Goal: Ask a question: Seek information or help from site administrators or community

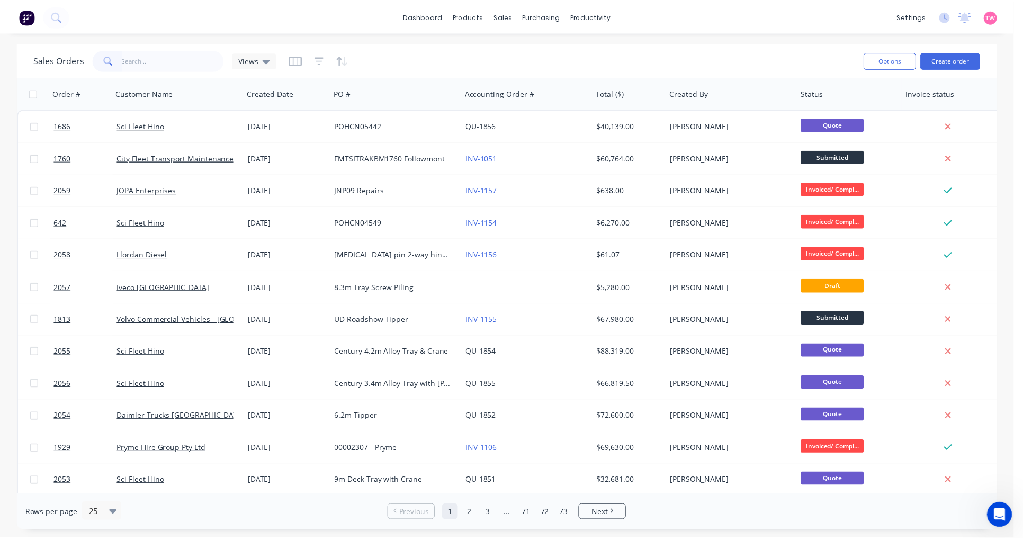
scroll to position [622, 0]
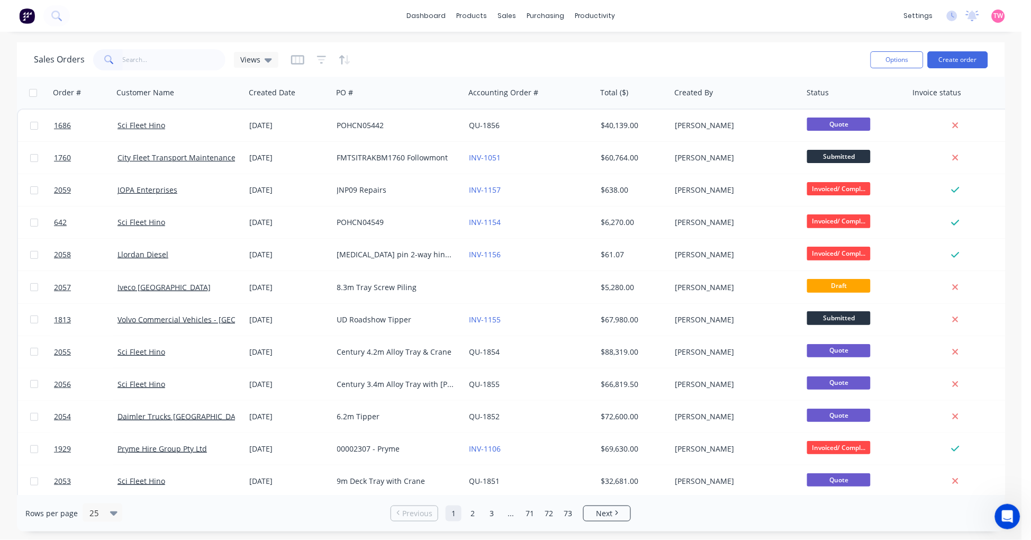
click at [157, 61] on input "text" at bounding box center [174, 59] width 103 height 21
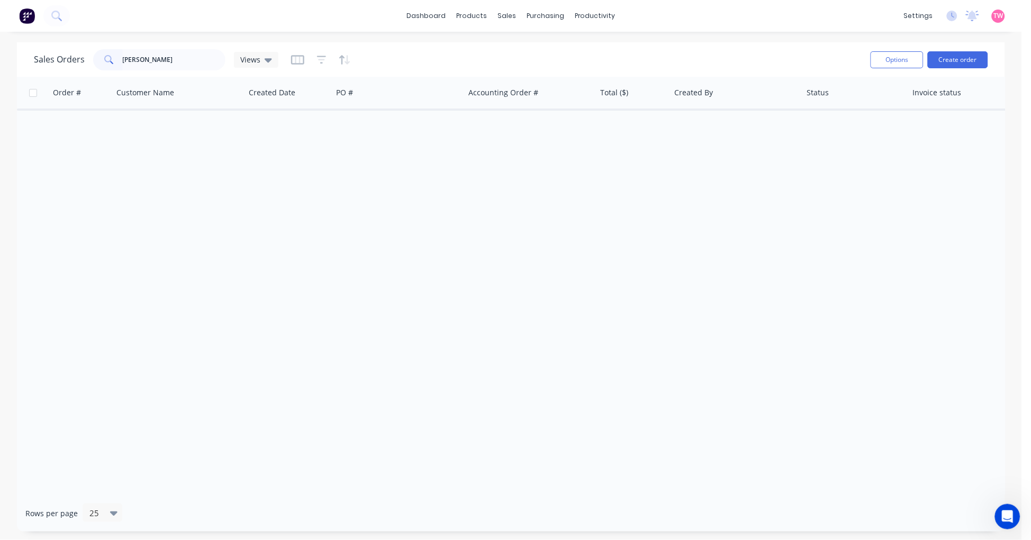
drag, startPoint x: 159, startPoint y: 59, endPoint x: 89, endPoint y: 69, distance: 70.7
click at [94, 69] on div "haymans" at bounding box center [159, 59] width 132 height 21
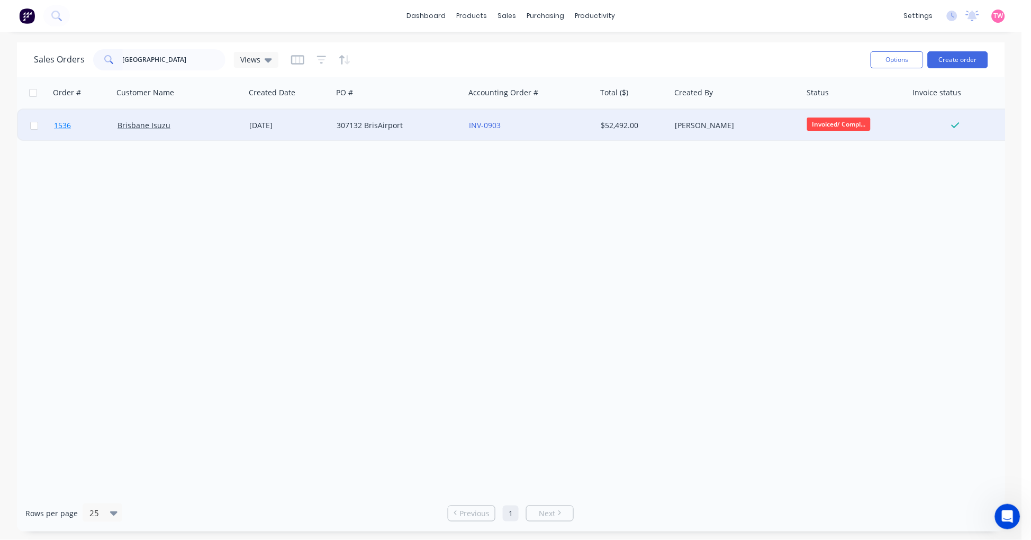
type input "brisbane airport"
click at [84, 121] on link "1536" at bounding box center [86, 126] width 64 height 32
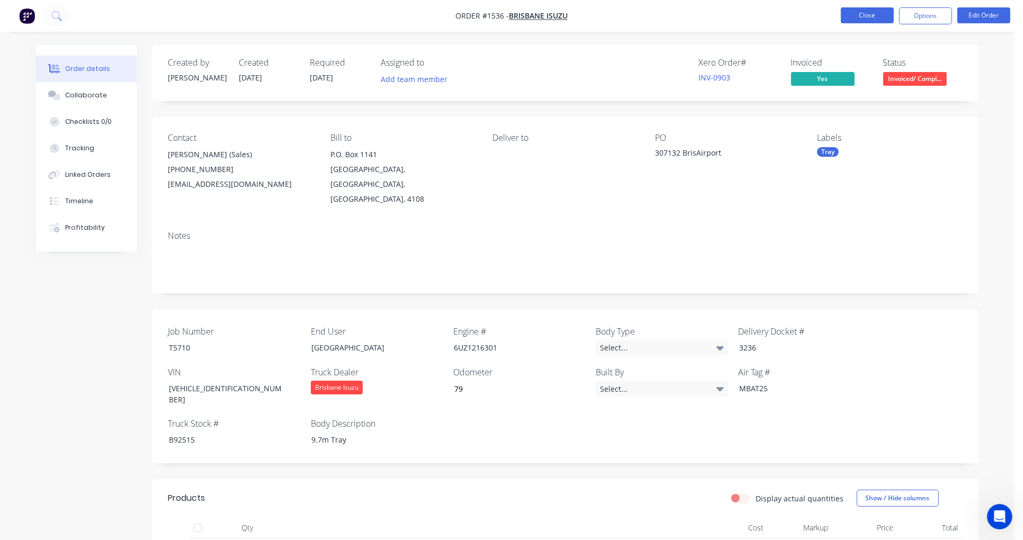
click at [861, 14] on button "Close" at bounding box center [867, 15] width 53 height 16
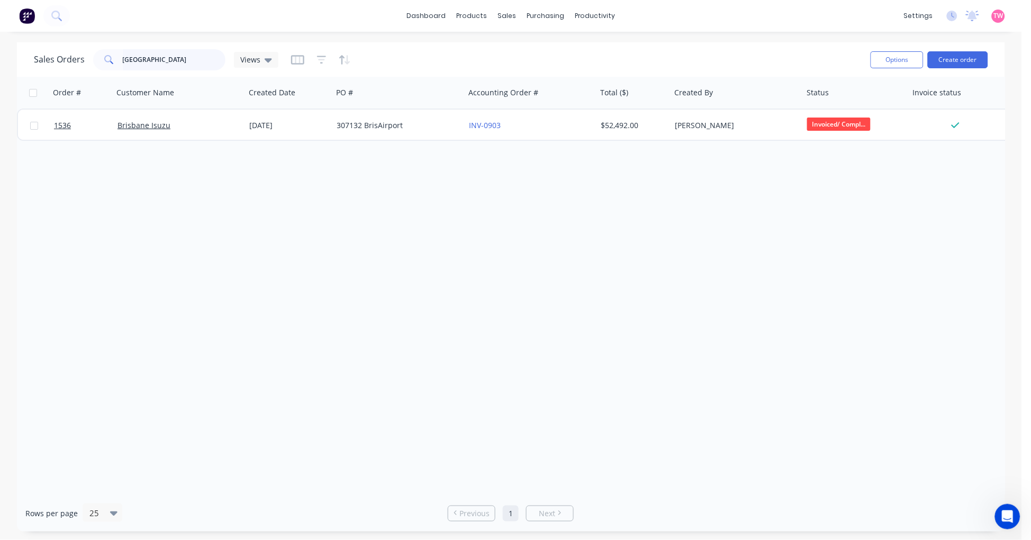
drag, startPoint x: 181, startPoint y: 60, endPoint x: 39, endPoint y: 64, distance: 142.5
click at [41, 64] on div "Sales Orders brisbane airport Views" at bounding box center [156, 59] width 245 height 21
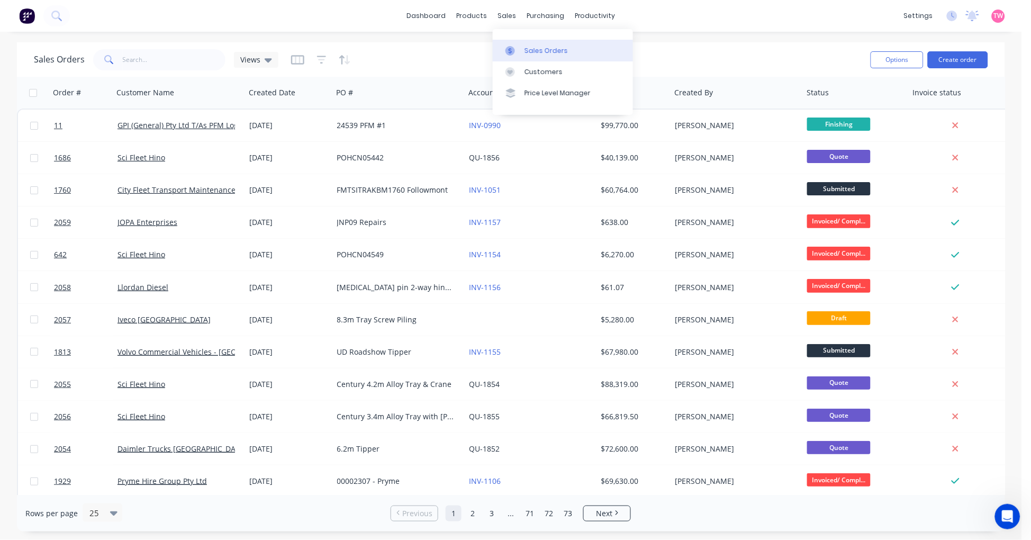
click at [542, 51] on div "Sales Orders" at bounding box center [546, 51] width 43 height 10
click at [147, 59] on input "text" at bounding box center [174, 59] width 103 height 21
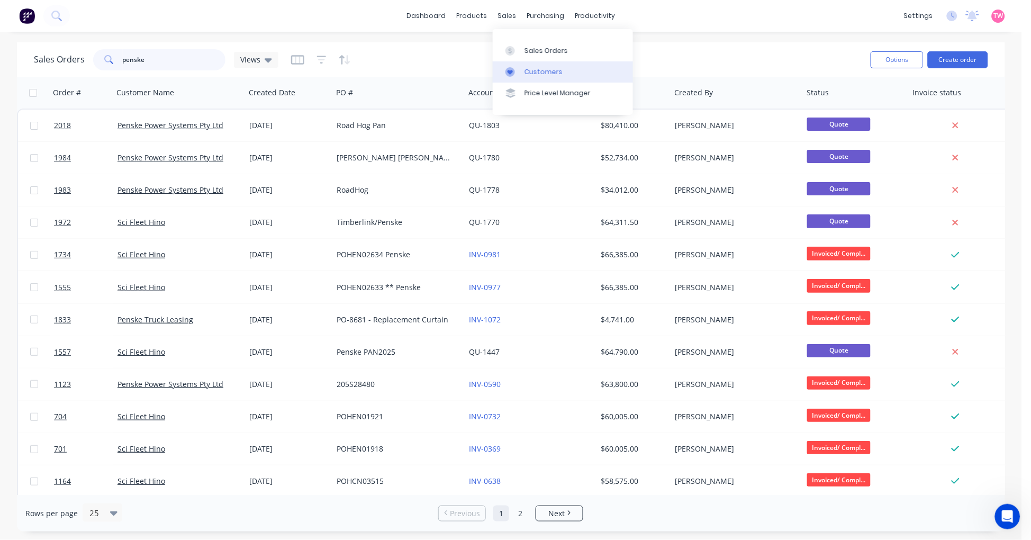
type input "penske"
click at [541, 67] on div "Customers" at bounding box center [544, 72] width 38 height 10
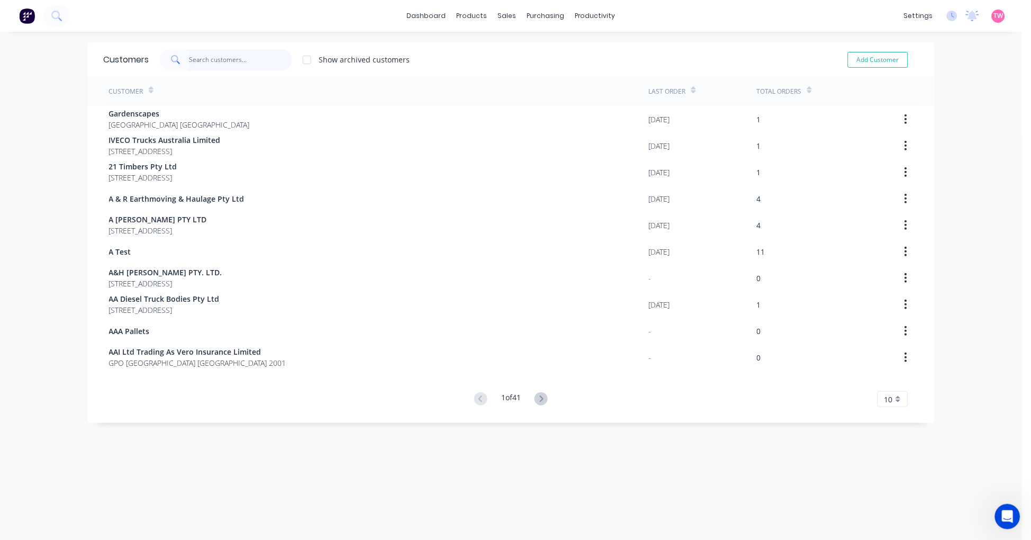
click at [209, 56] on input "text" at bounding box center [240, 59] width 103 height 21
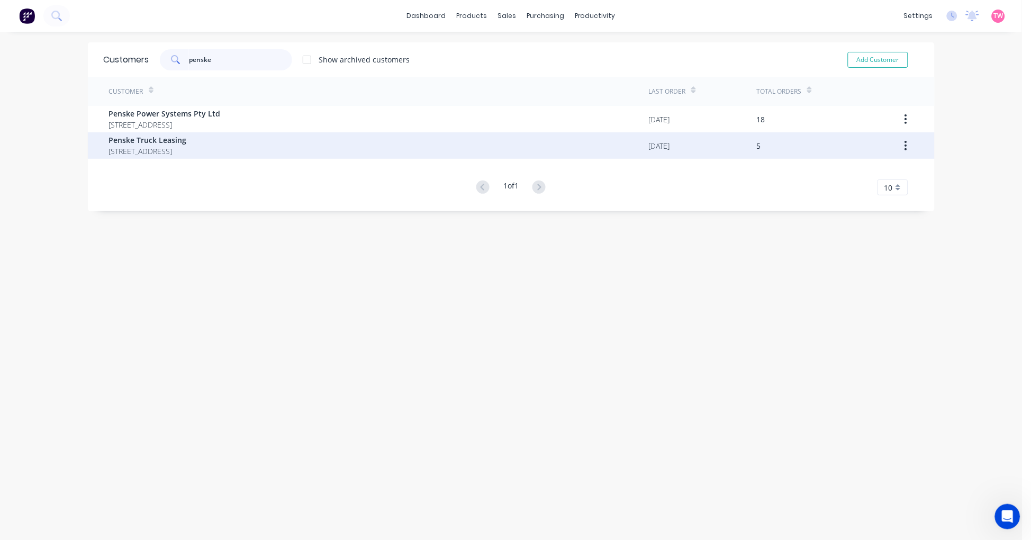
type input "penske"
click at [154, 147] on span "1 Australis Drive Derrimut Australia 3030" at bounding box center [148, 151] width 78 height 11
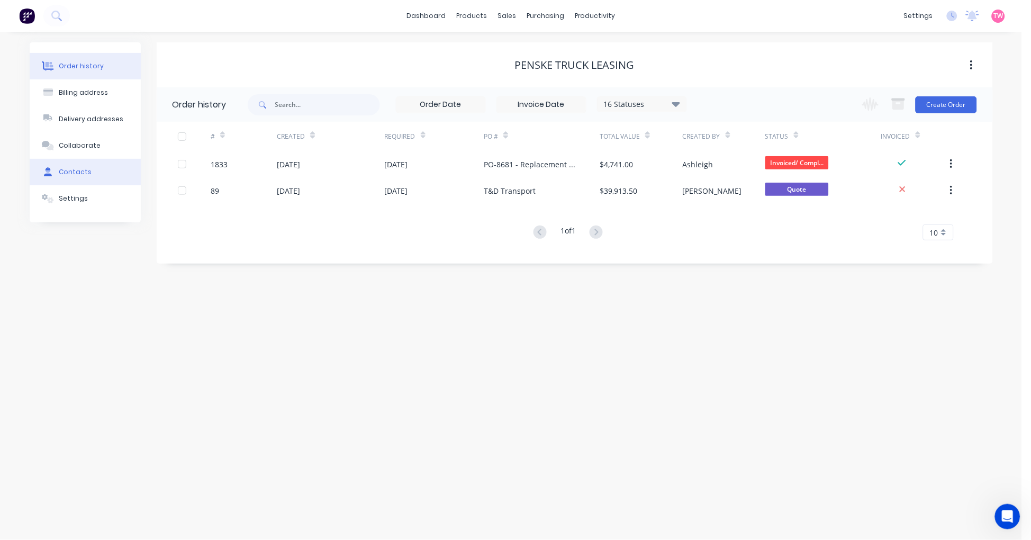
click at [82, 183] on button "Contacts" at bounding box center [85, 172] width 111 height 26
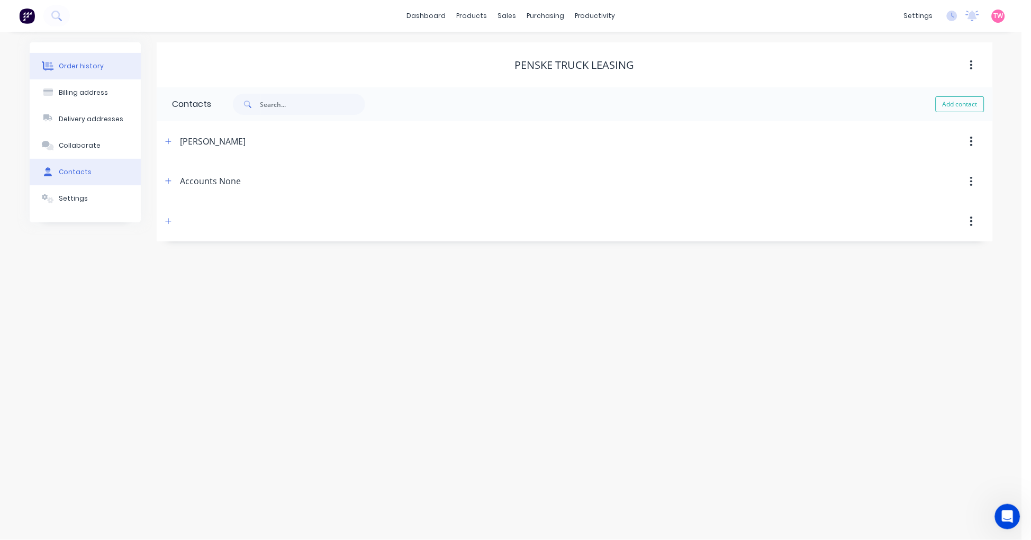
click at [82, 65] on div "Order history" at bounding box center [81, 66] width 45 height 10
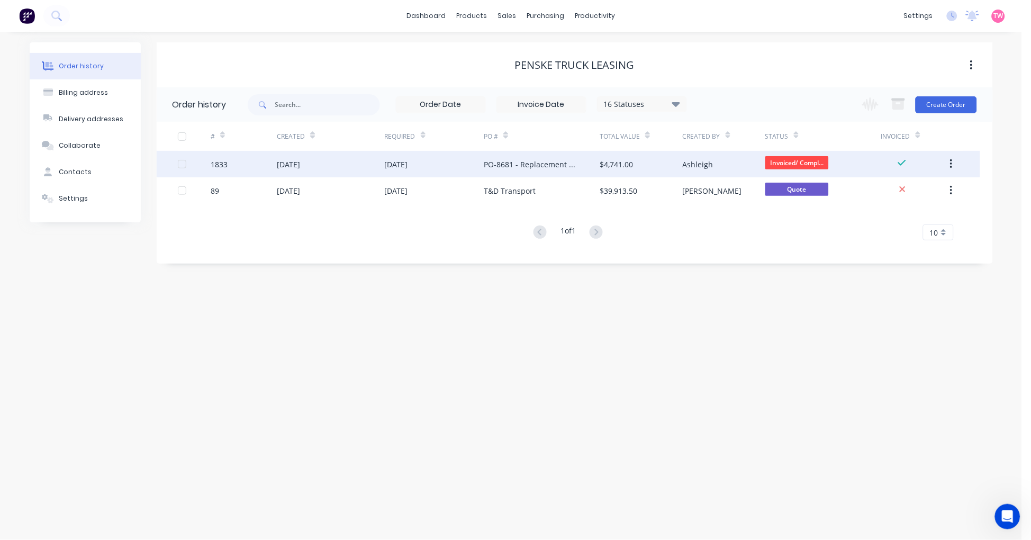
click at [246, 160] on div "1833" at bounding box center [244, 164] width 66 height 26
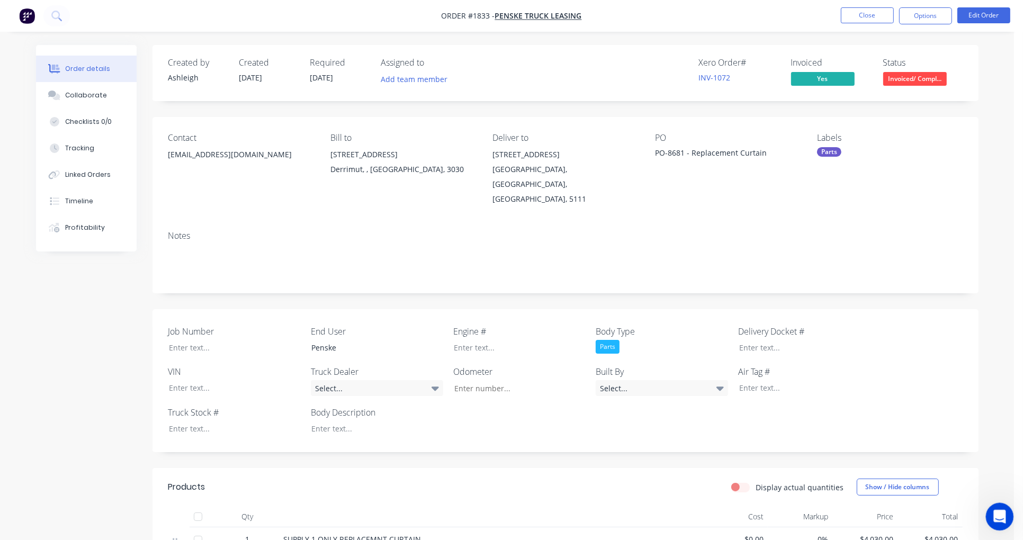
click at [992, 512] on icon "Open Intercom Messenger" at bounding box center [997, 515] width 17 height 17
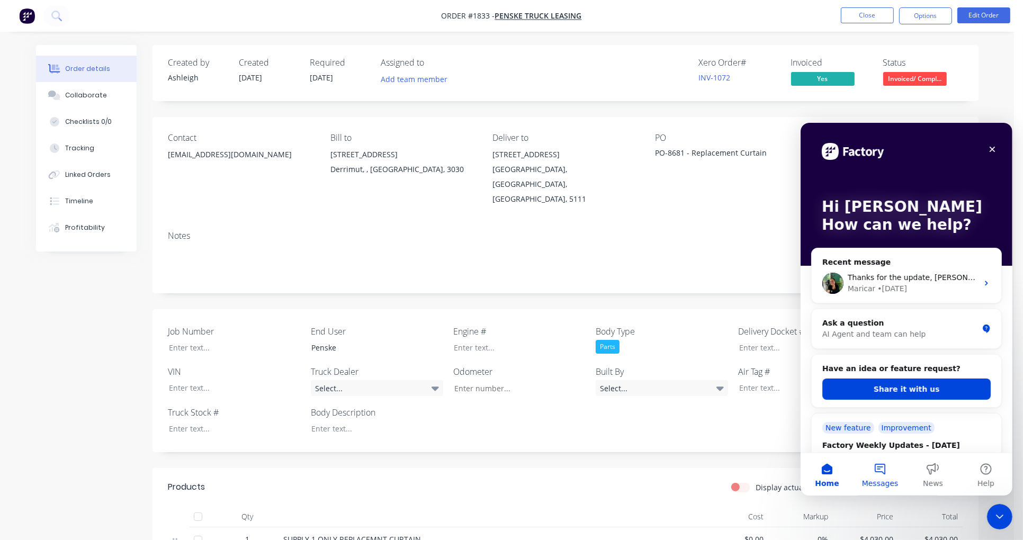
click at [879, 470] on button "Messages" at bounding box center [879, 474] width 53 height 42
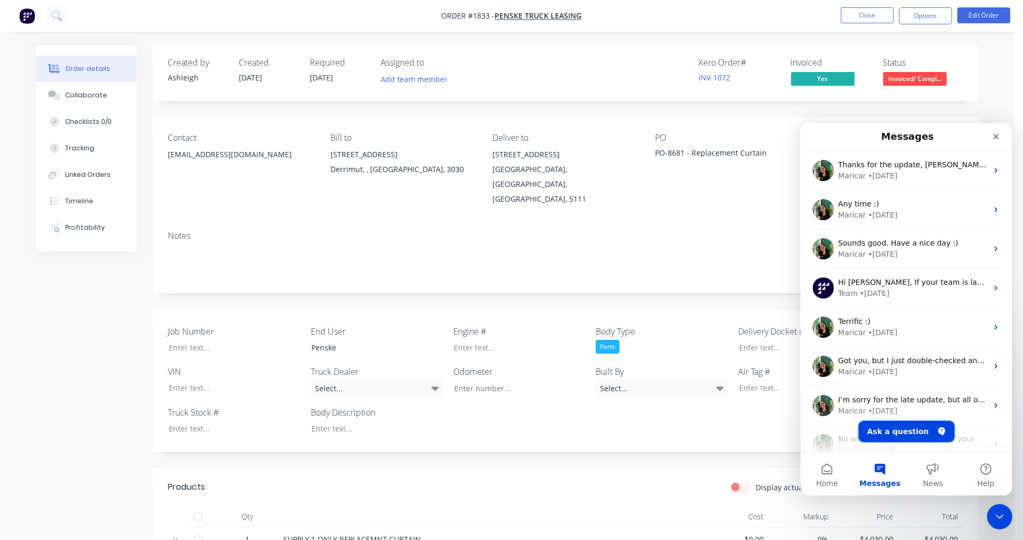
click at [910, 434] on button "Ask a question" at bounding box center [906, 430] width 96 height 21
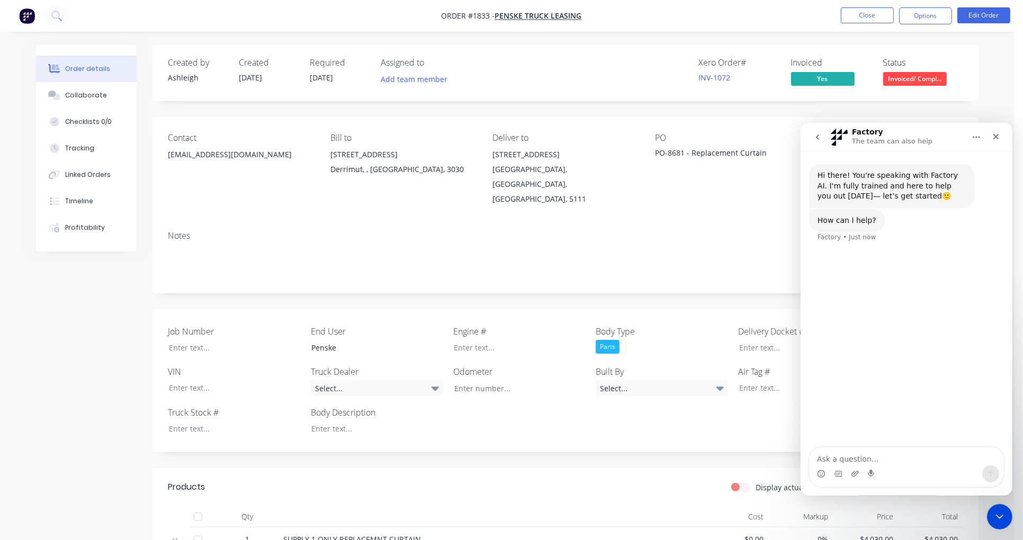
click at [859, 458] on textarea "Ask a question…" at bounding box center [906, 456] width 194 height 18
type textarea "a"
type textarea "Am I able to do proforma invoices in [GEOGRAPHIC_DATA]?"
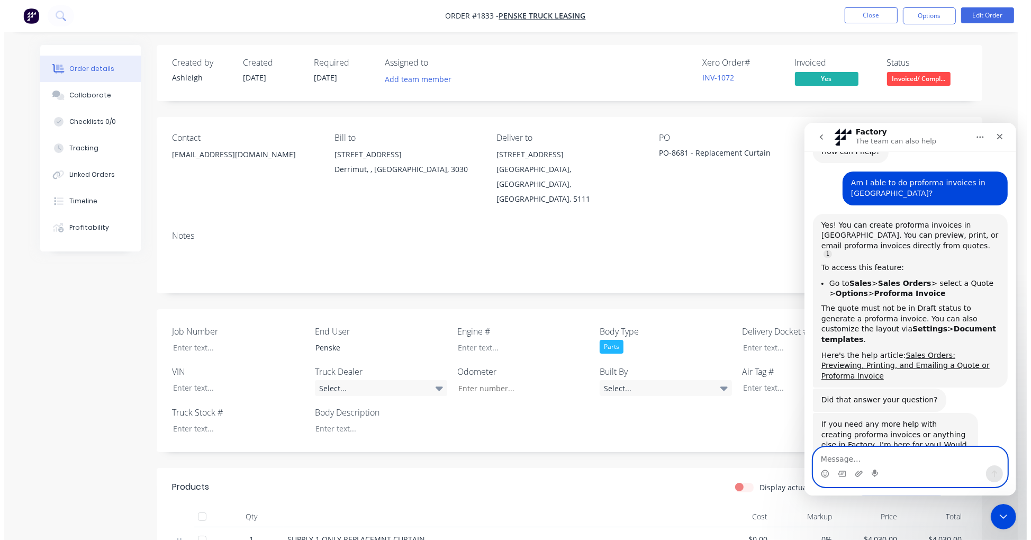
scroll to position [94, 0]
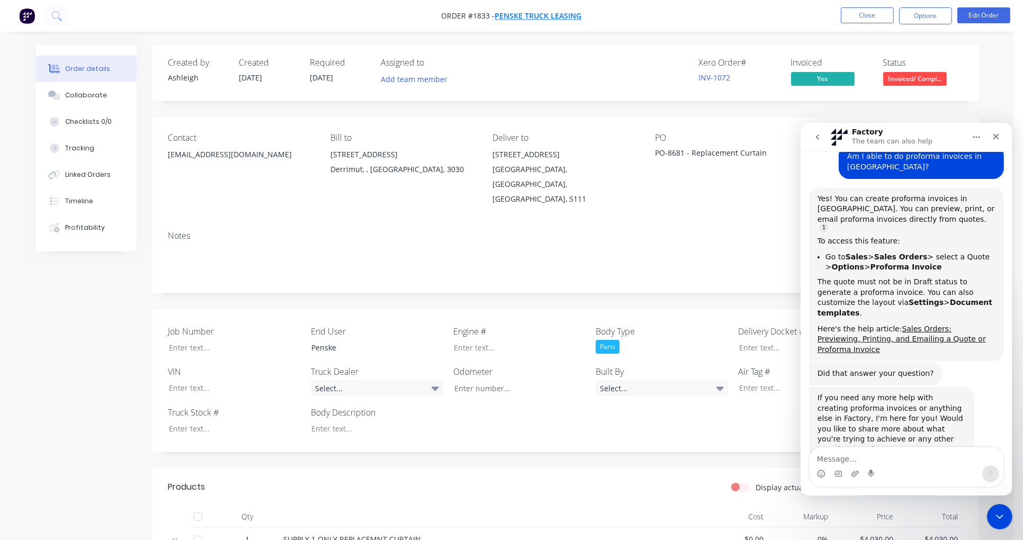
click at [534, 17] on span "Penske Truck Leasing" at bounding box center [538, 16] width 87 height 10
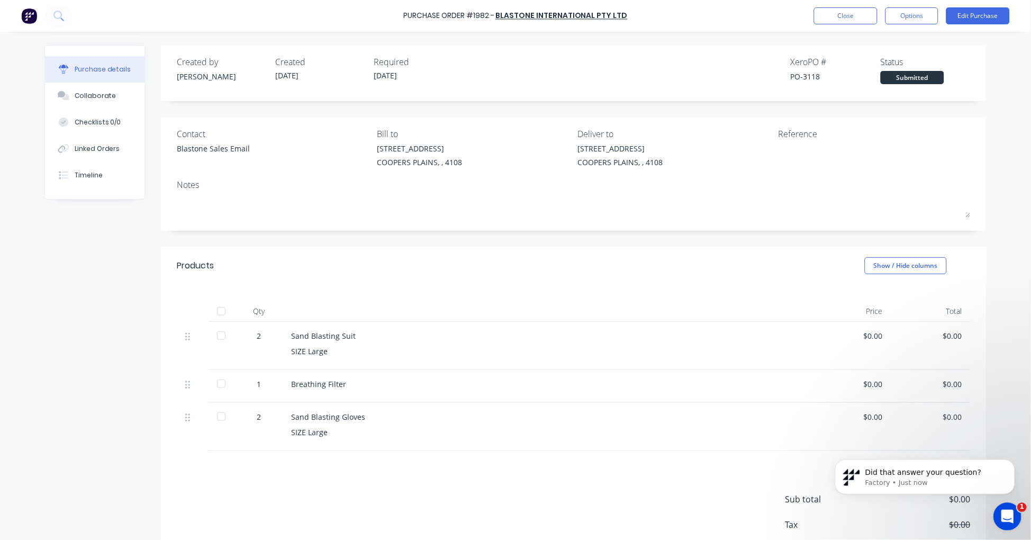
click at [1002, 518] on icon "Open Intercom Messenger" at bounding box center [1005, 515] width 17 height 17
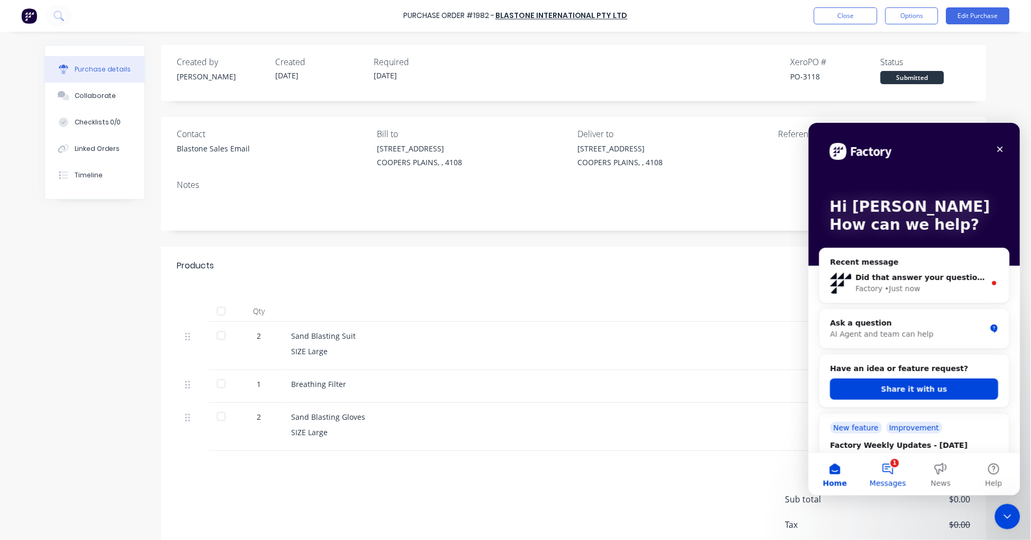
click at [884, 472] on button "1 Messages" at bounding box center [887, 474] width 53 height 42
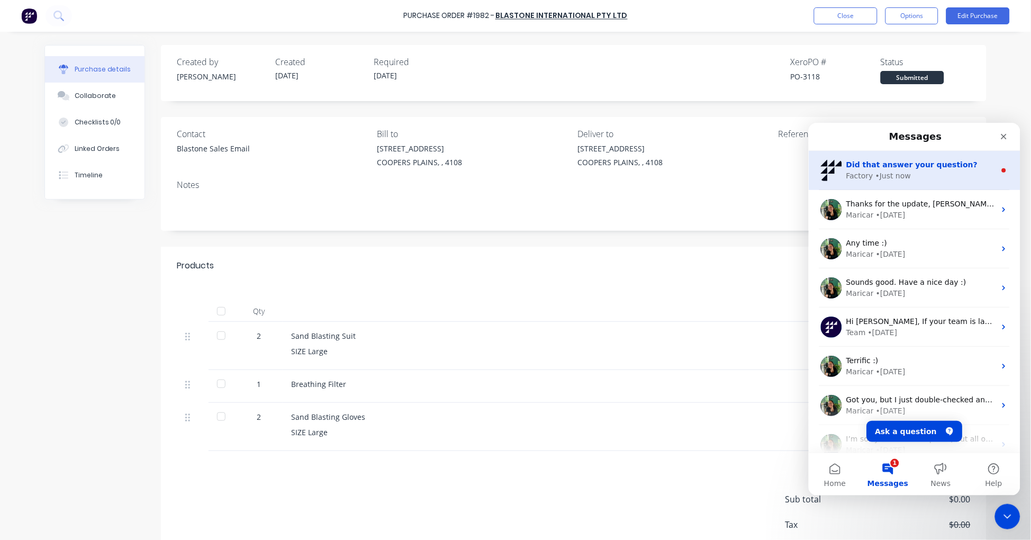
click at [912, 181] on div "Did that answer your question? Factory • Just now" at bounding box center [914, 169] width 212 height 39
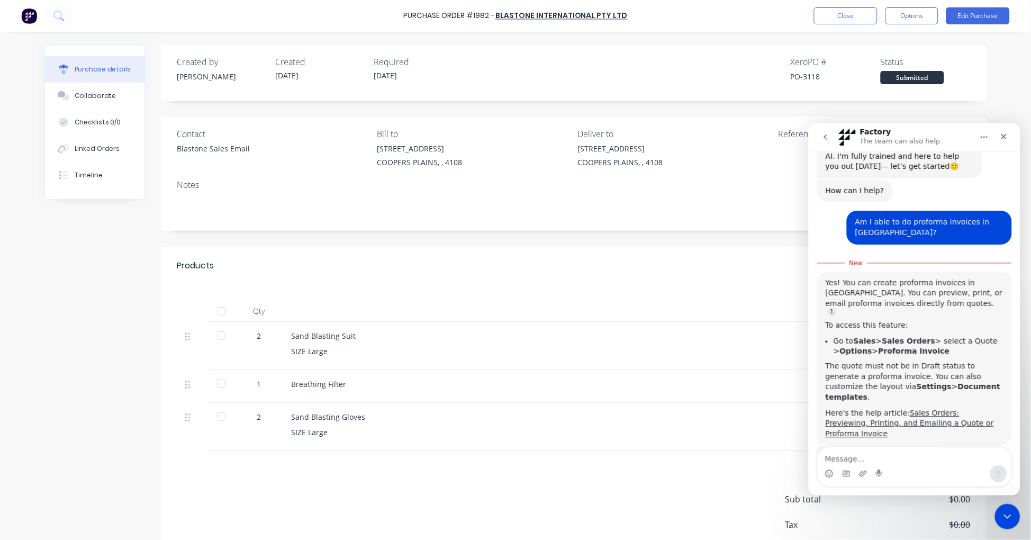
scroll to position [46, 0]
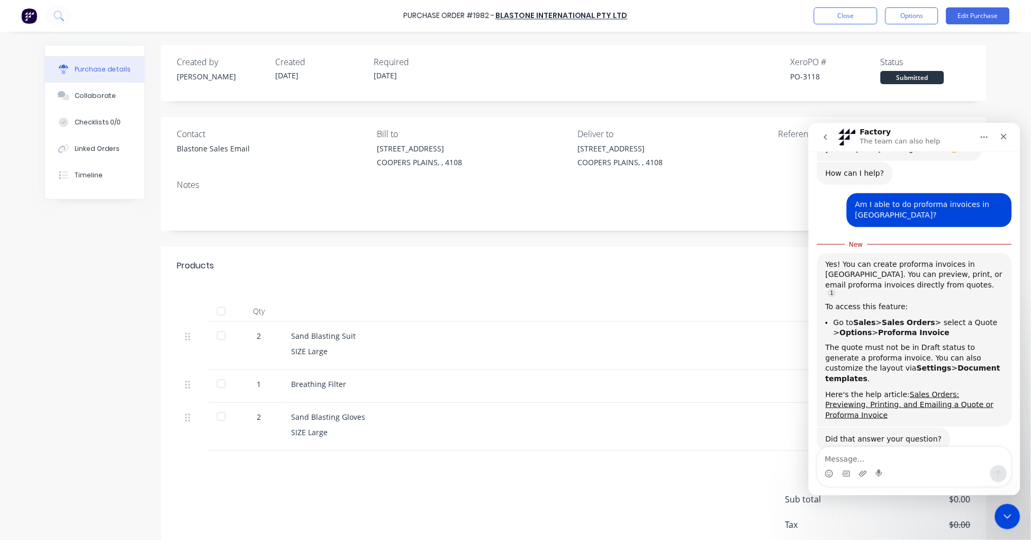
click at [110, 327] on div "Created by Taylor Created 11/09/25 Required 11/09/25 Xero PO # PO-3118 Status S…" at bounding box center [515, 318] width 942 height 546
click at [824, 17] on button "Close" at bounding box center [846, 15] width 64 height 17
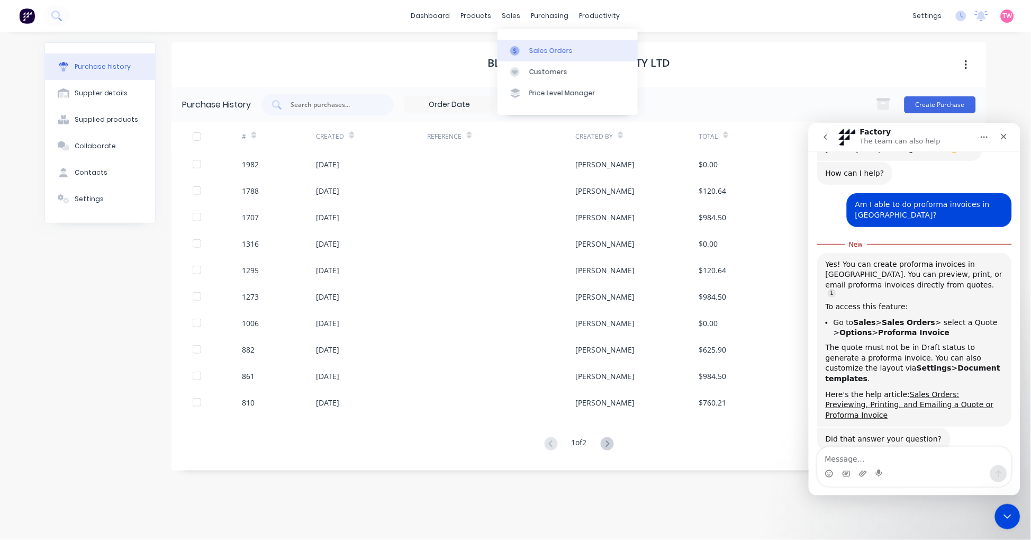
click at [538, 46] on div "Sales Orders" at bounding box center [550, 51] width 43 height 10
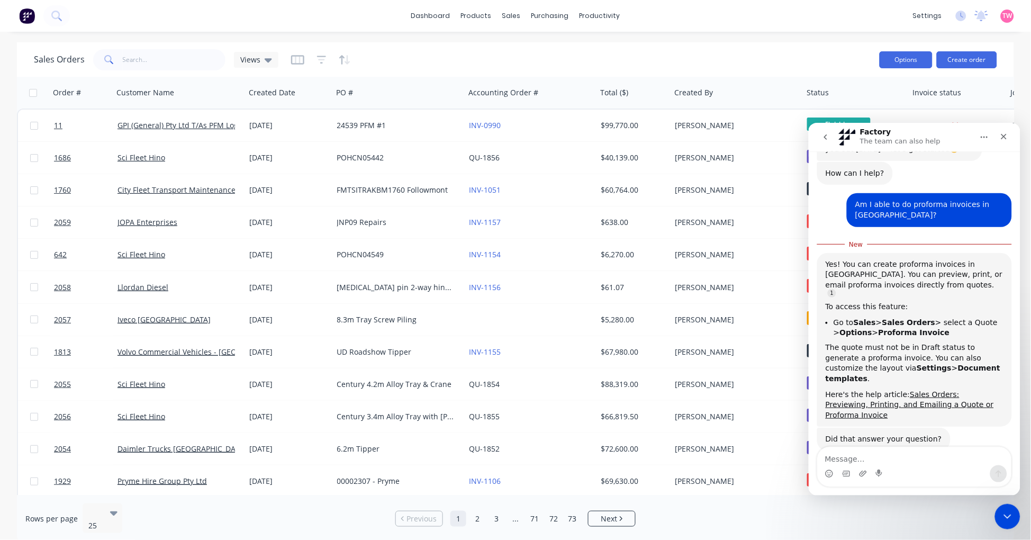
click at [929, 62] on button "Options" at bounding box center [906, 59] width 53 height 17
click at [1003, 515] on icon "Close Intercom Messenger" at bounding box center [1005, 515] width 13 height 13
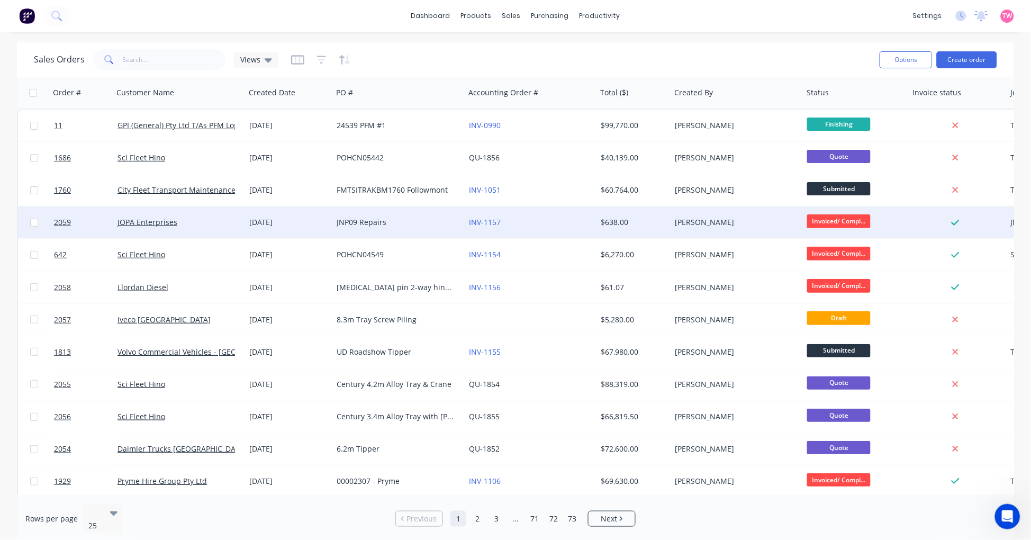
scroll to position [28, 0]
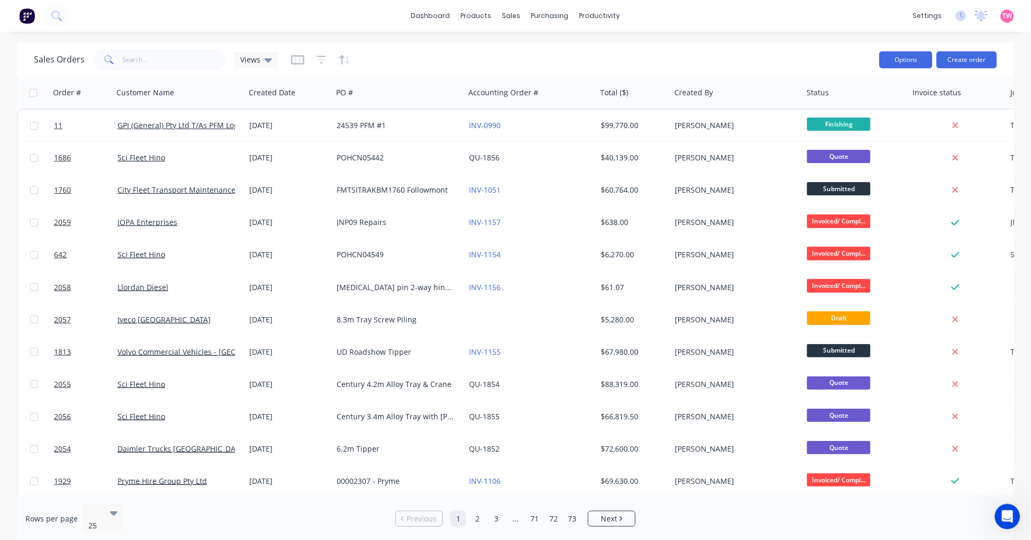
click at [919, 65] on button "Options" at bounding box center [906, 59] width 53 height 17
click at [975, 61] on button "Create order" at bounding box center [967, 59] width 60 height 17
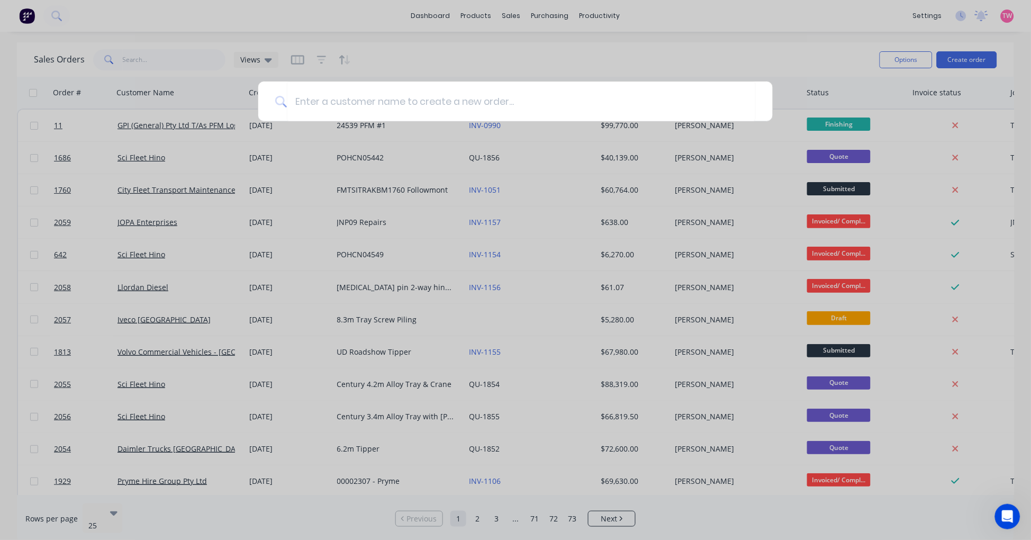
click at [769, 43] on div at bounding box center [515, 270] width 1031 height 540
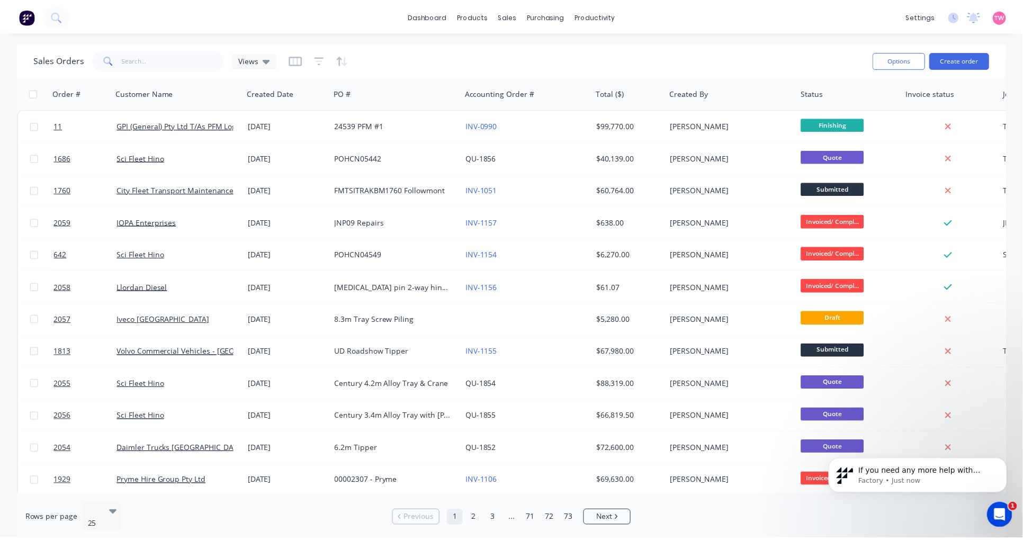
scroll to position [93, 0]
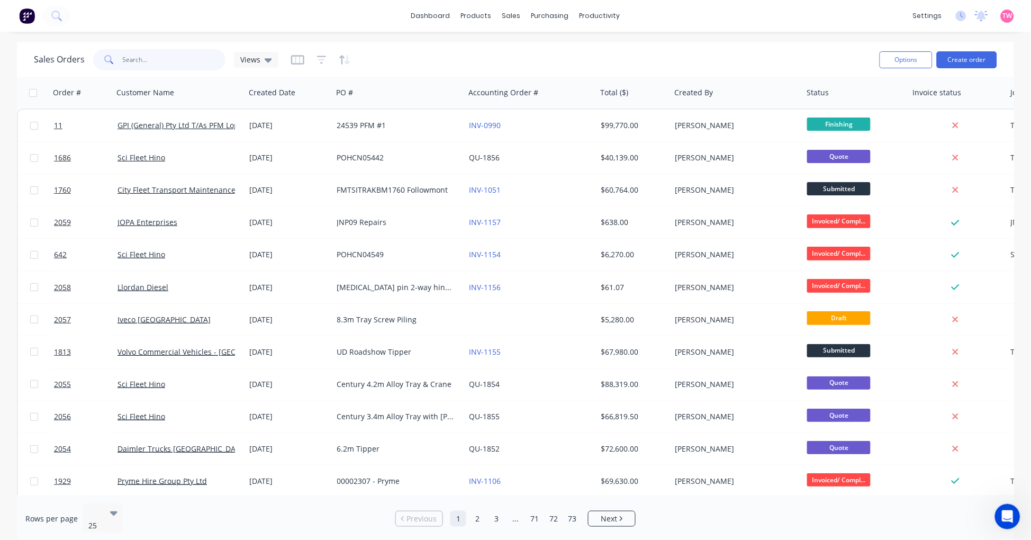
click at [151, 58] on input "text" at bounding box center [174, 59] width 103 height 21
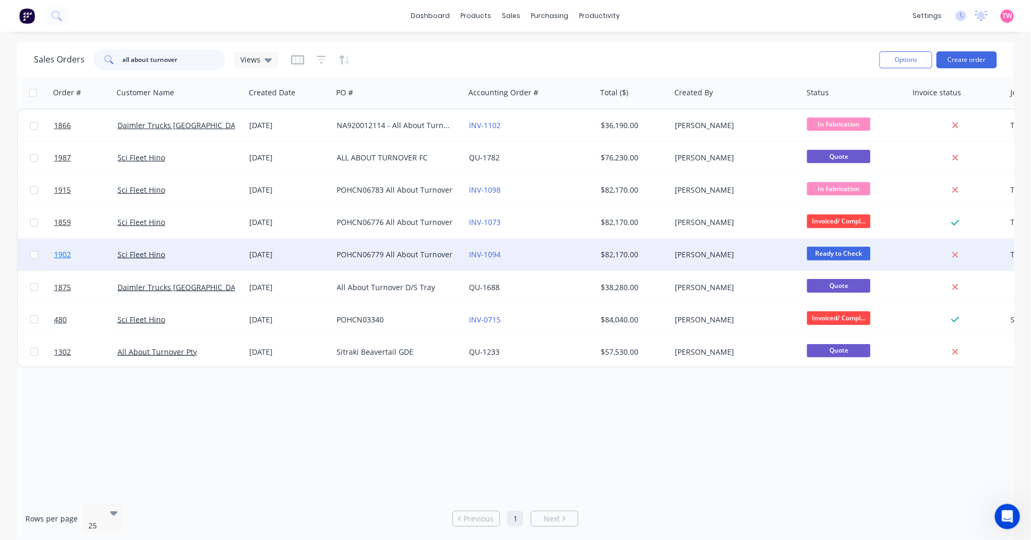
type input "all about turnover"
click at [97, 255] on link "1902" at bounding box center [86, 255] width 64 height 32
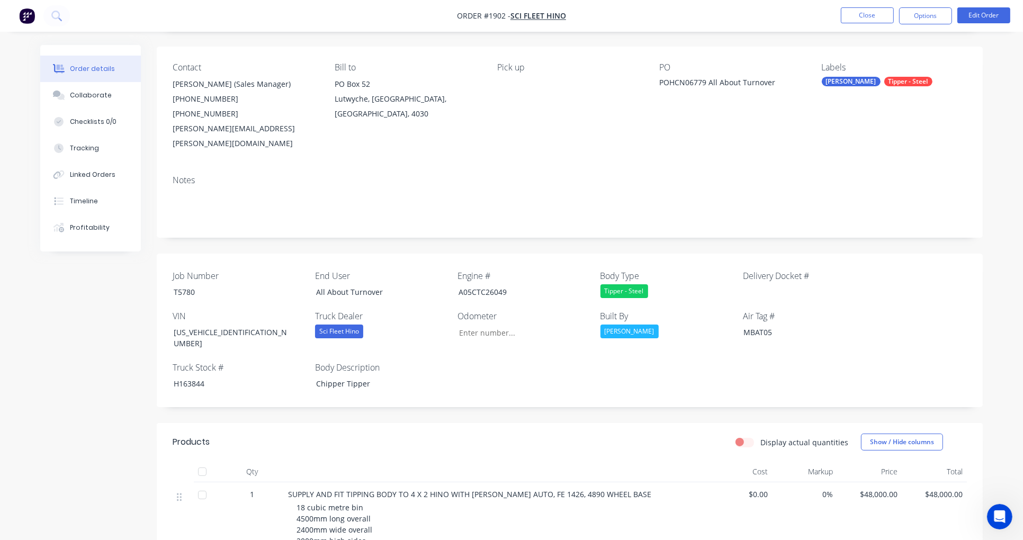
scroll to position [98, 0]
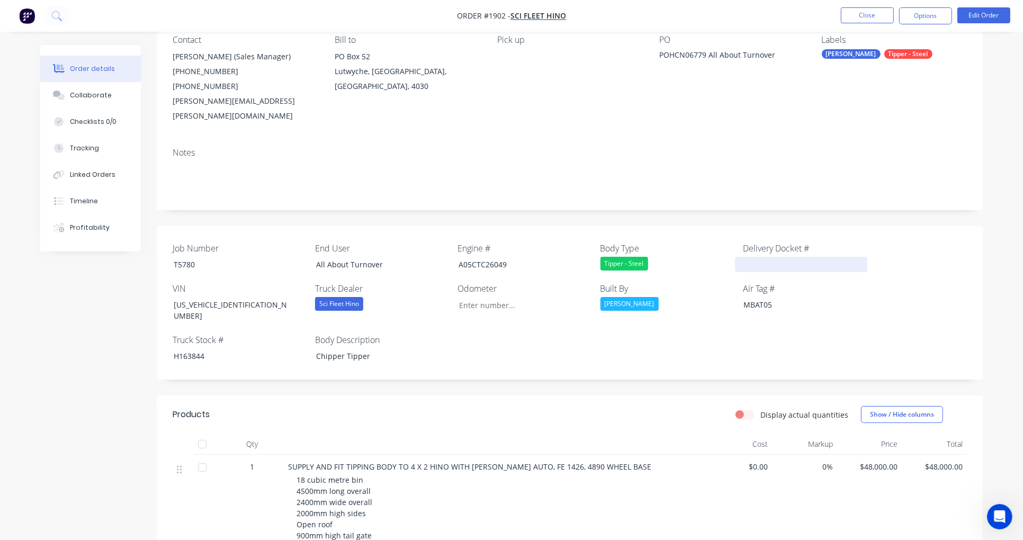
click at [760, 257] on div at bounding box center [801, 264] width 132 height 15
click at [801, 297] on div "MBAT05" at bounding box center [801, 304] width 132 height 15
click at [765, 257] on div "3286" at bounding box center [801, 264] width 132 height 15
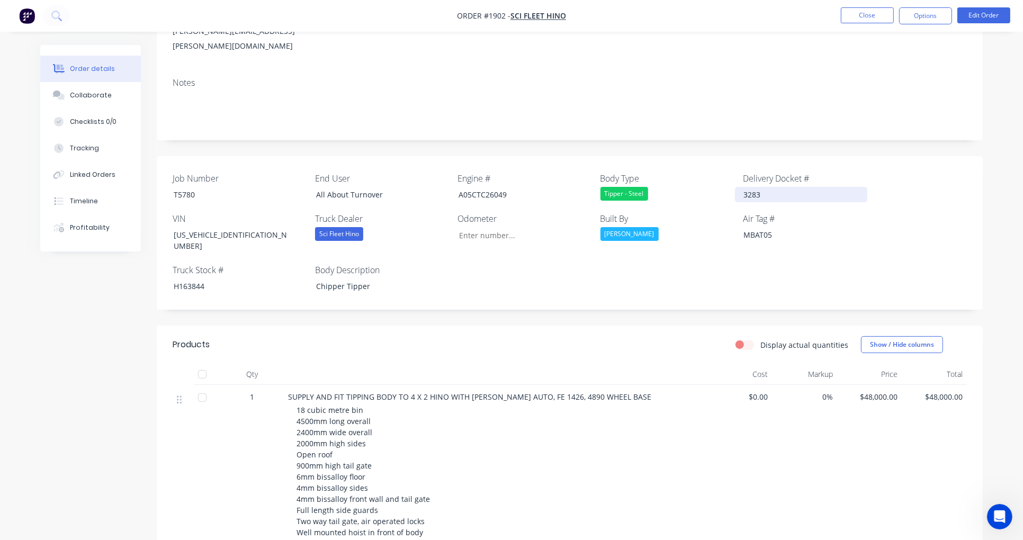
scroll to position [196, 0]
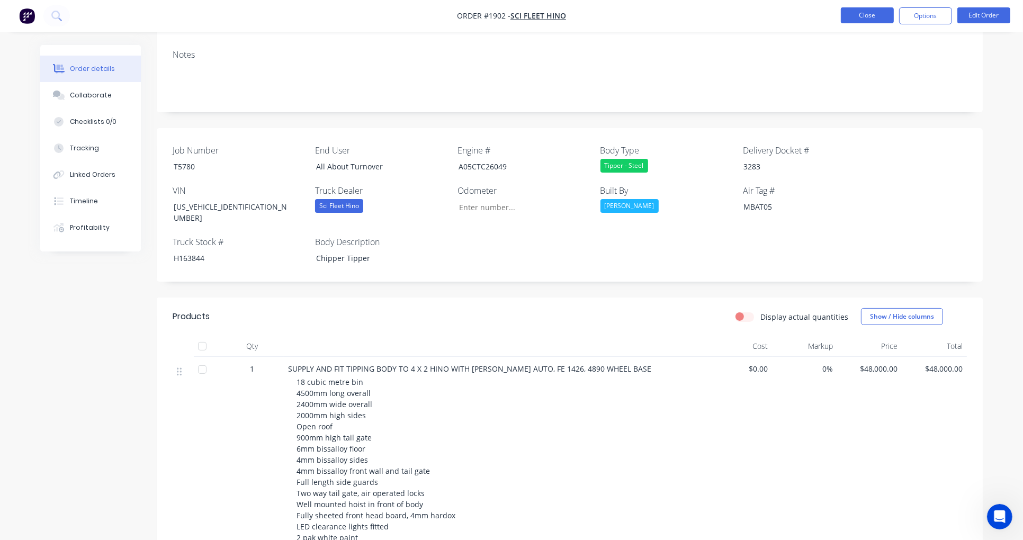
click at [865, 10] on button "Close" at bounding box center [867, 15] width 53 height 16
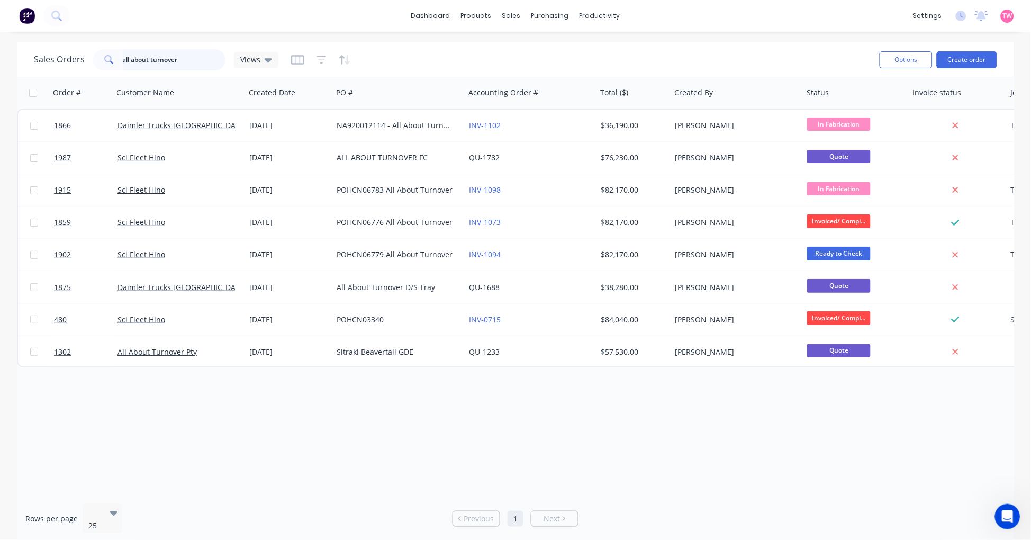
drag, startPoint x: 186, startPoint y: 60, endPoint x: -30, endPoint y: 64, distance: 215.5
click at [0, 64] on html "dashboard products sales purchasing productivity dashboard products Product Cat…" at bounding box center [515, 270] width 1031 height 540
type input "greenscope"
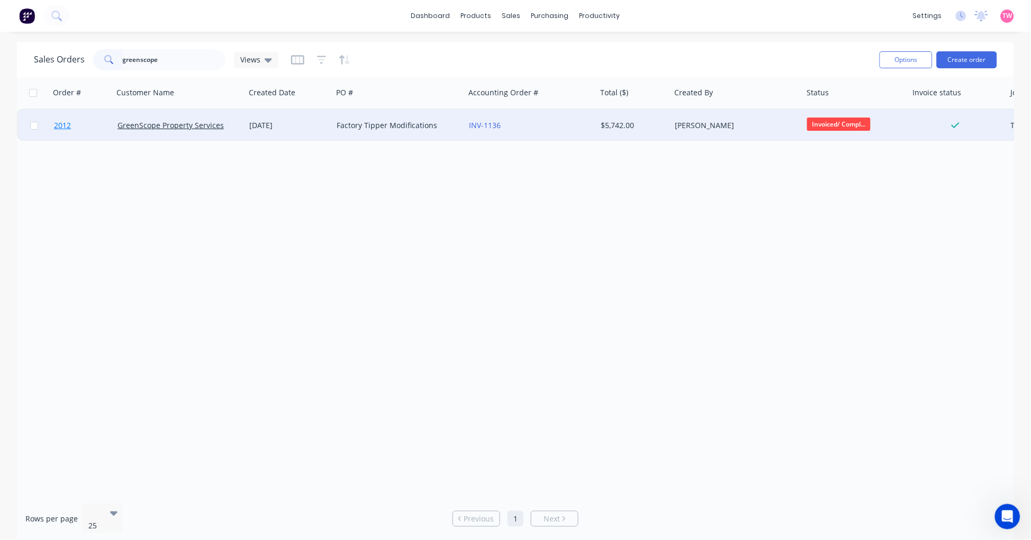
click at [88, 124] on link "2012" at bounding box center [86, 126] width 64 height 32
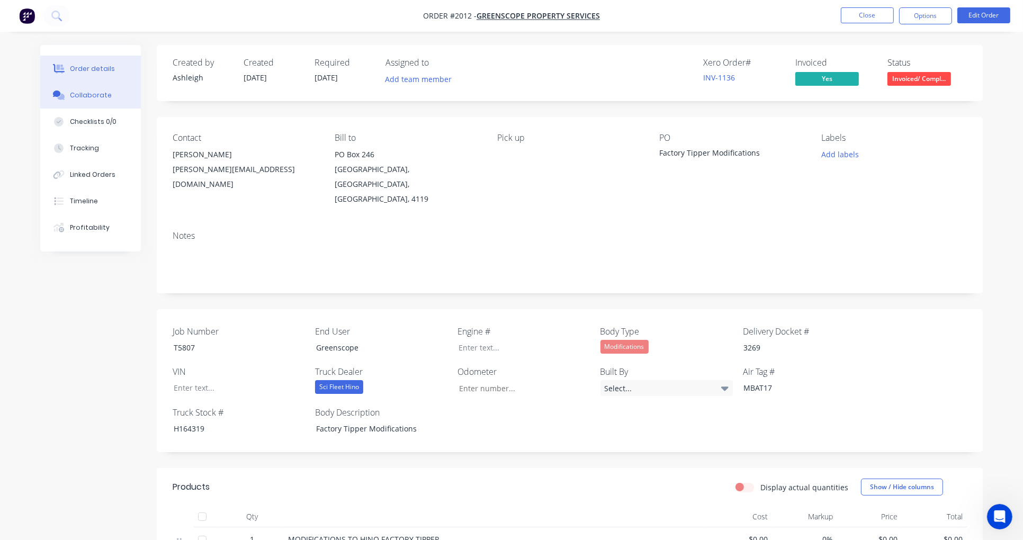
click at [82, 96] on div "Collaborate" at bounding box center [91, 96] width 42 height 10
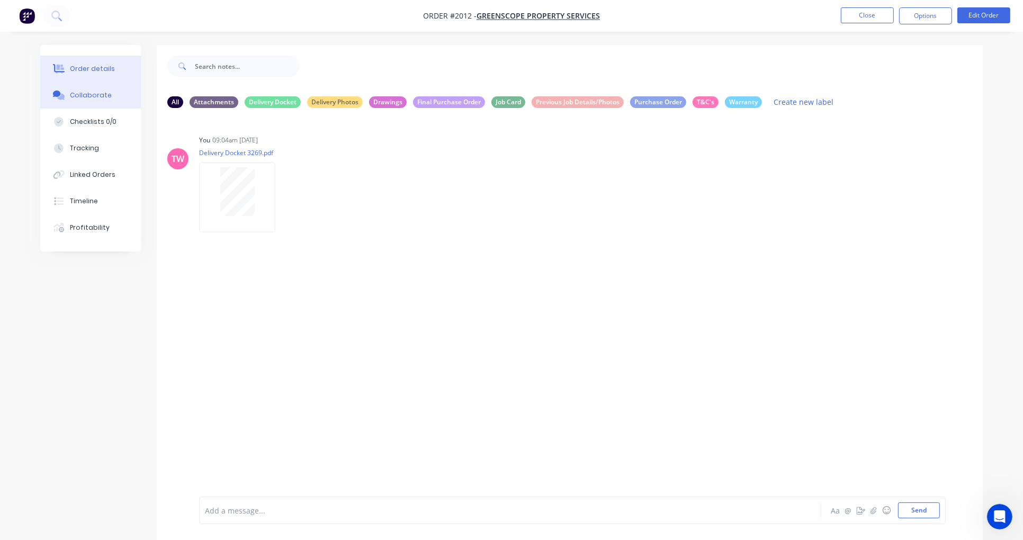
click at [83, 66] on div "Order details" at bounding box center [92, 69] width 45 height 10
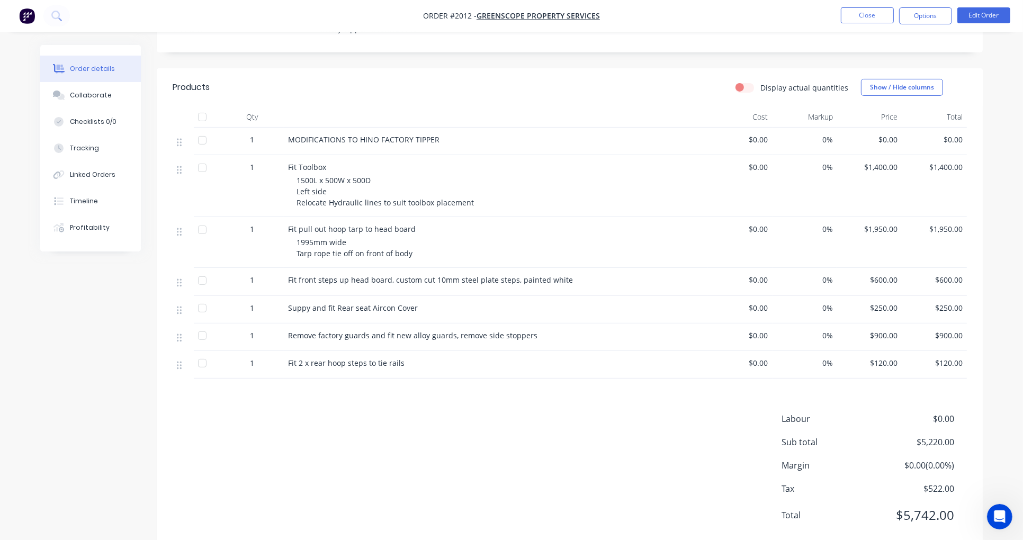
scroll to position [406, 0]
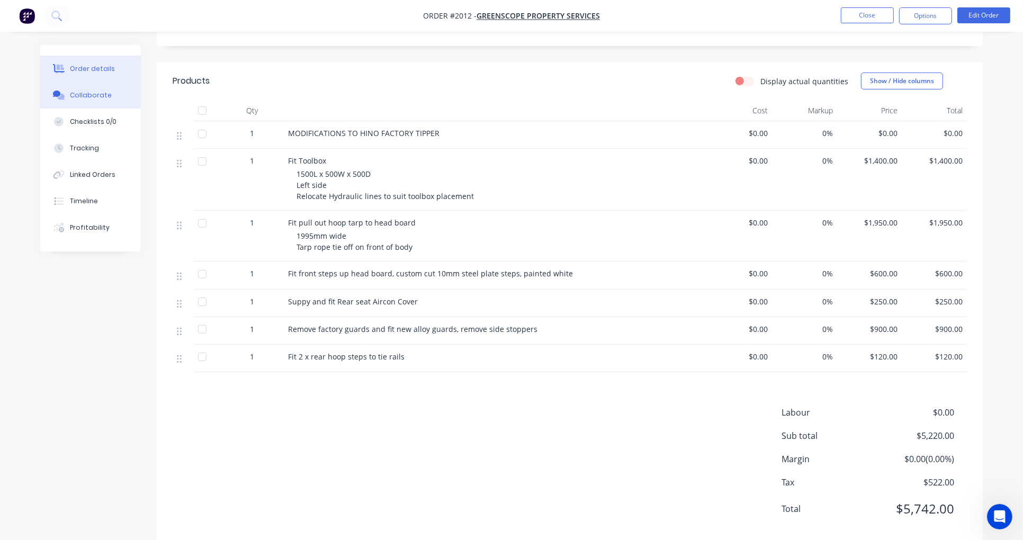
click at [85, 95] on div "Collaborate" at bounding box center [91, 96] width 42 height 10
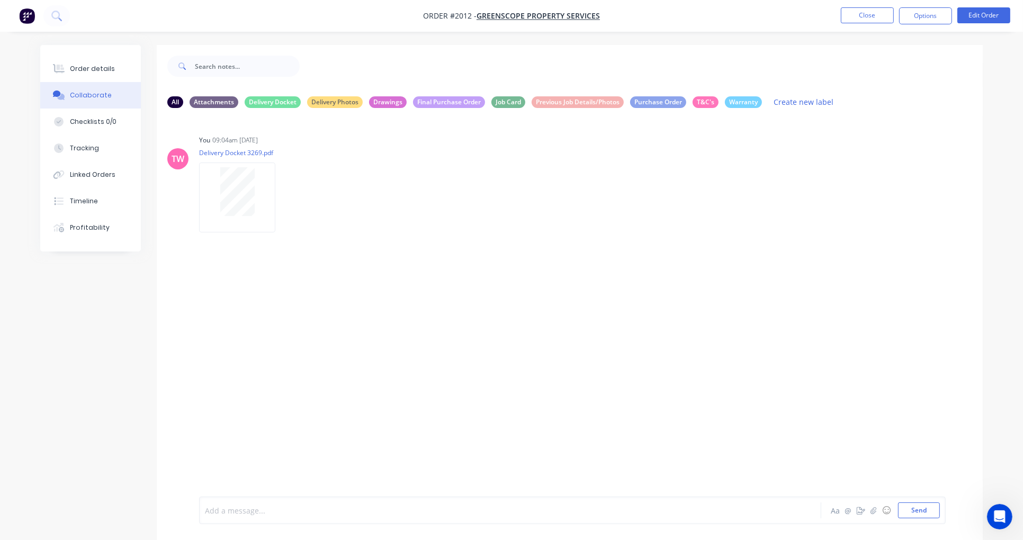
click at [270, 512] on div at bounding box center [480, 510] width 551 height 11
click at [224, 271] on p "Vechile bought back for extra Modifications" at bounding box center [278, 270] width 143 height 11
click at [363, 268] on button "button" at bounding box center [365, 270] width 4 height 15
click at [383, 287] on button "Edit" at bounding box center [404, 289] width 67 height 17
click at [222, 268] on p "Vechile bought back for extra Modifications" at bounding box center [278, 270] width 143 height 11
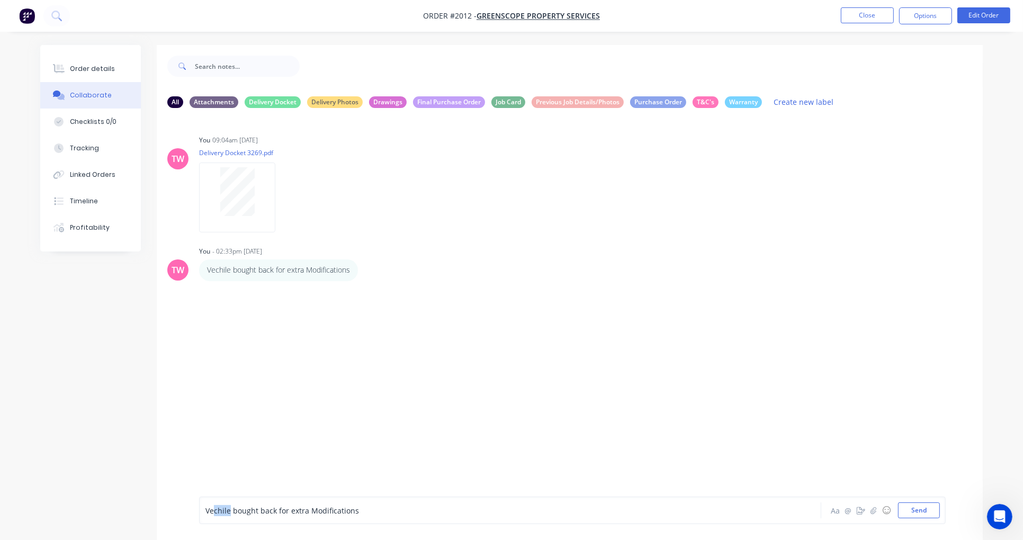
drag, startPoint x: 230, startPoint y: 509, endPoint x: 214, endPoint y: 507, distance: 15.5
click at [214, 507] on span "Vechile bought back for extra Modifications" at bounding box center [282, 511] width 154 height 10
click at [919, 508] on button "Send" at bounding box center [919, 510] width 42 height 16
click at [927, 508] on button "Send" at bounding box center [919, 510] width 42 height 16
click at [79, 67] on div "Order details" at bounding box center [92, 69] width 45 height 10
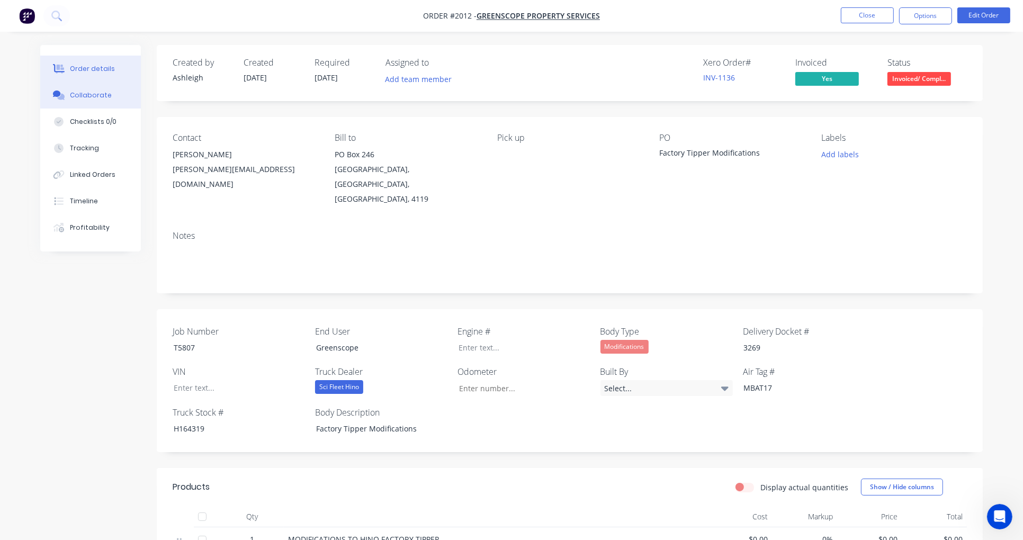
click at [94, 101] on button "Collaborate" at bounding box center [90, 95] width 101 height 26
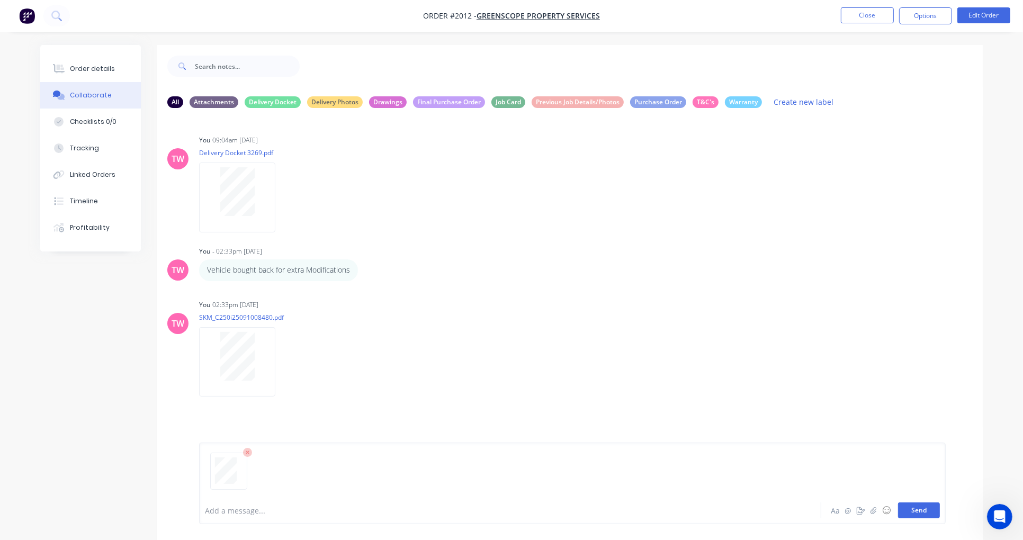
click at [918, 512] on button "Send" at bounding box center [919, 510] width 42 height 16
click at [284, 362] on icon "button" at bounding box center [284, 362] width 2 height 10
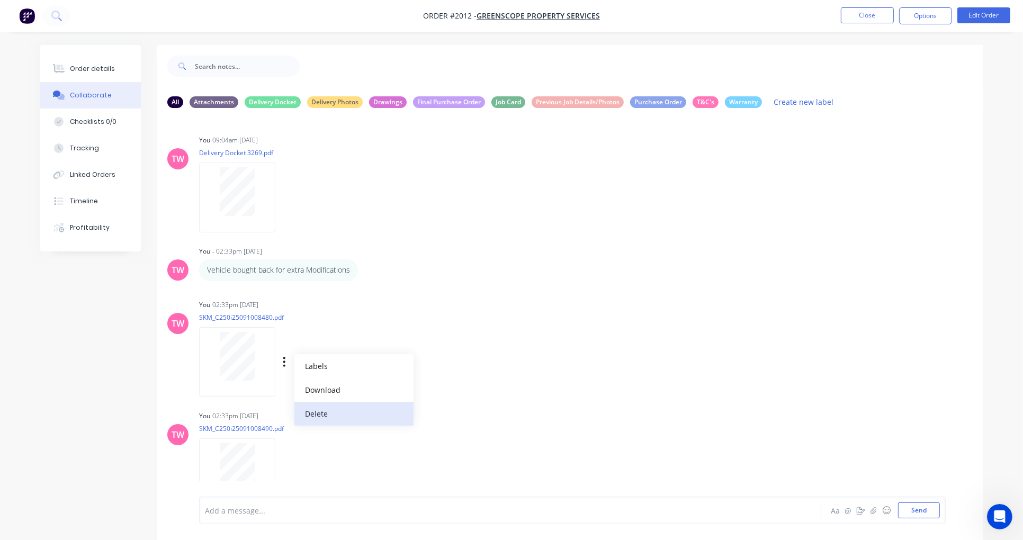
click at [334, 410] on button "Delete" at bounding box center [353, 414] width 119 height 24
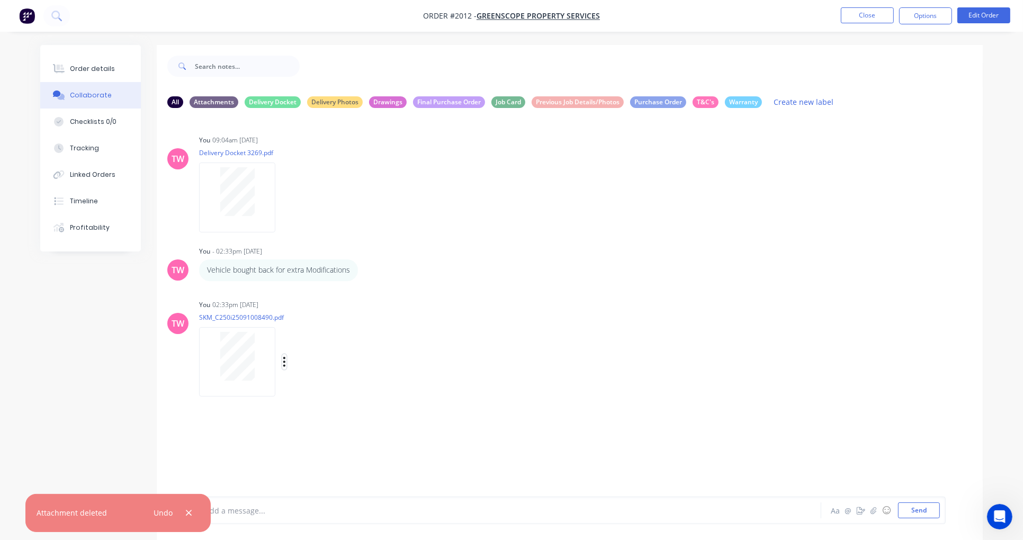
click at [284, 358] on icon "button" at bounding box center [284, 362] width 2 height 10
click at [328, 416] on button "Delete" at bounding box center [353, 414] width 119 height 24
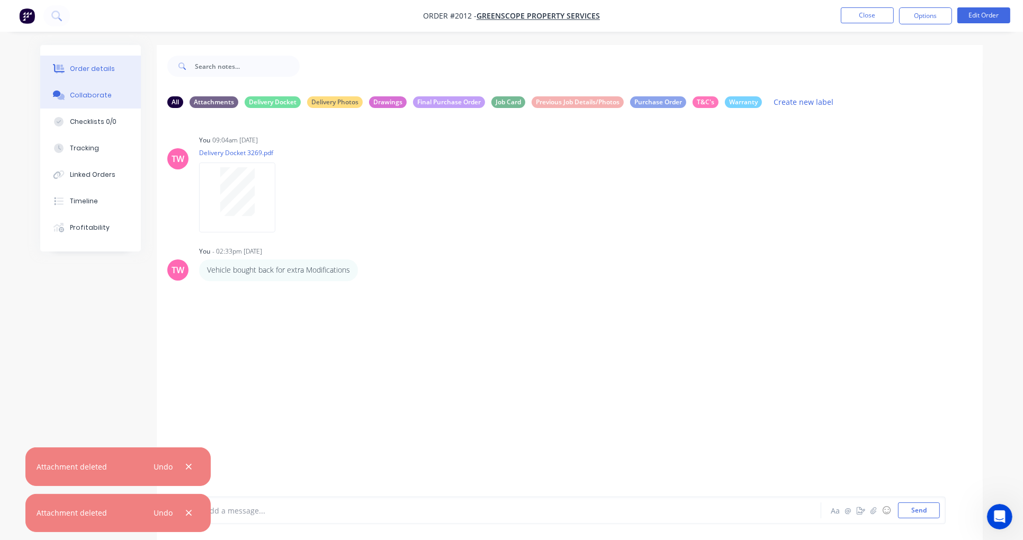
click at [94, 66] on div "Order details" at bounding box center [92, 69] width 45 height 10
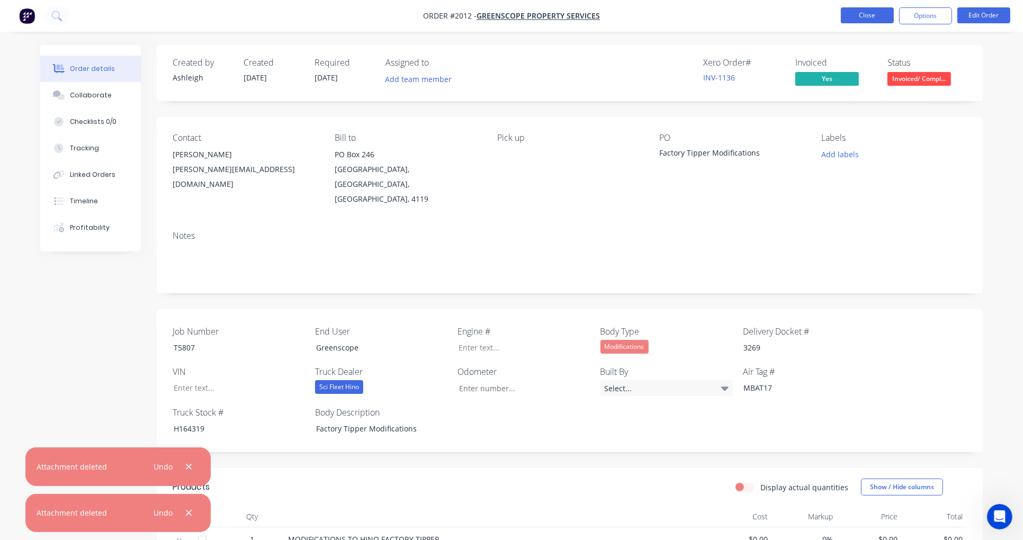
click at [863, 17] on button "Close" at bounding box center [867, 15] width 53 height 16
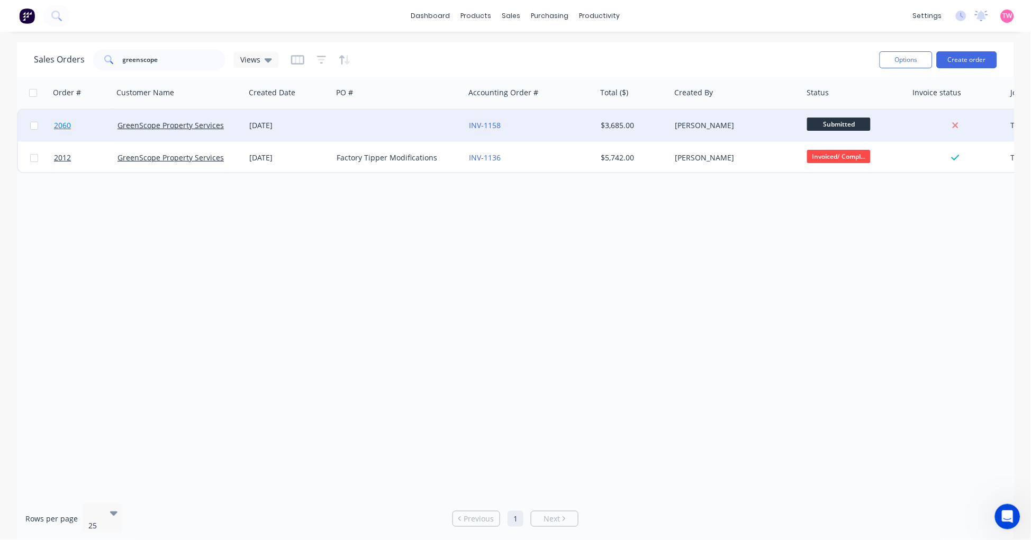
click at [104, 125] on link "2060" at bounding box center [86, 126] width 64 height 32
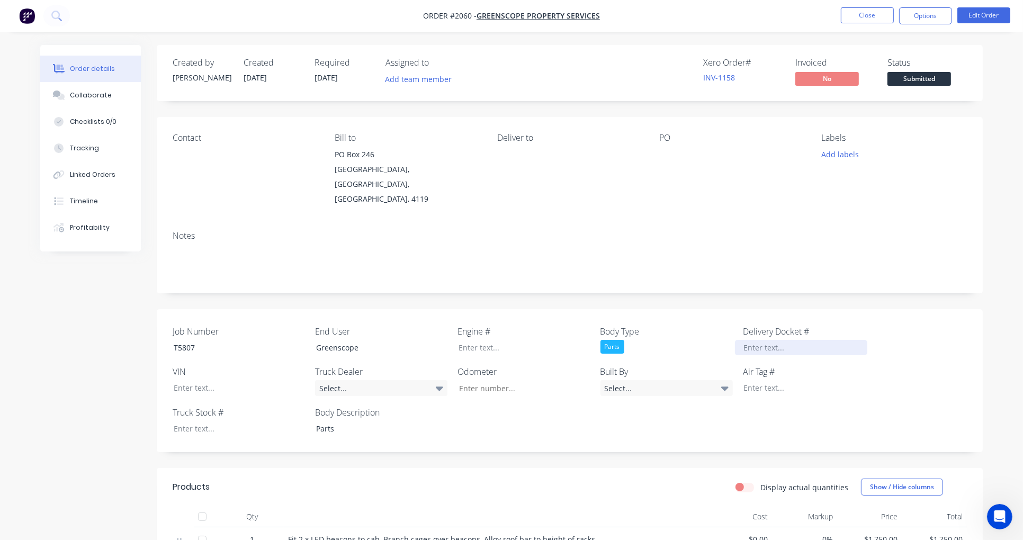
click at [755, 340] on div at bounding box center [801, 347] width 132 height 15
click at [88, 100] on button "Collaborate" at bounding box center [90, 95] width 101 height 26
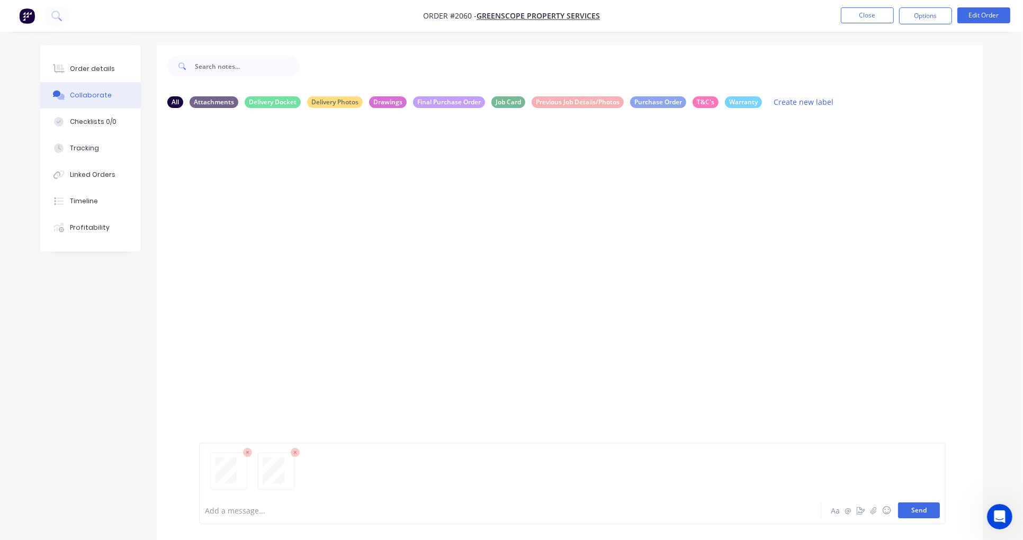
click at [920, 509] on button "Send" at bounding box center [919, 510] width 42 height 16
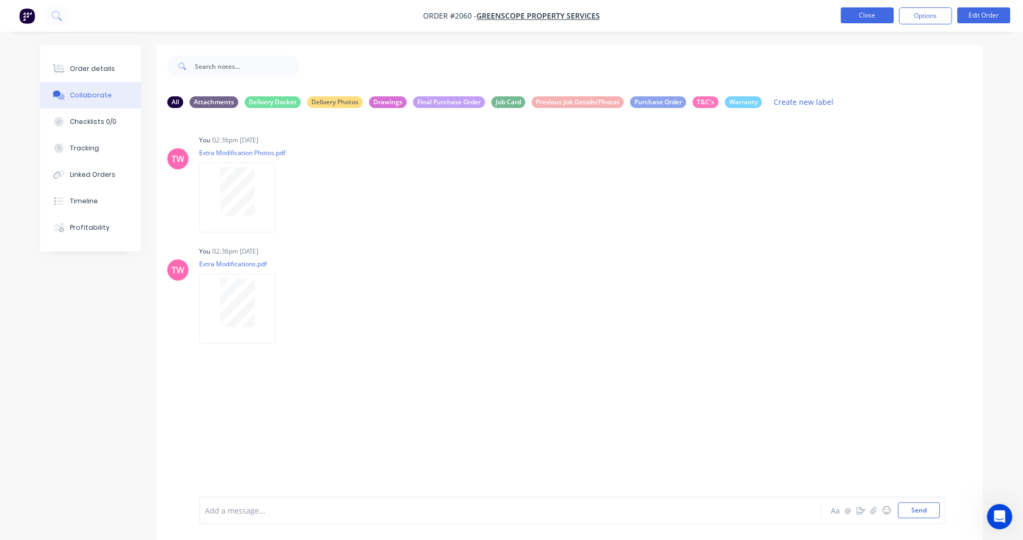
click at [858, 14] on button "Close" at bounding box center [867, 15] width 53 height 16
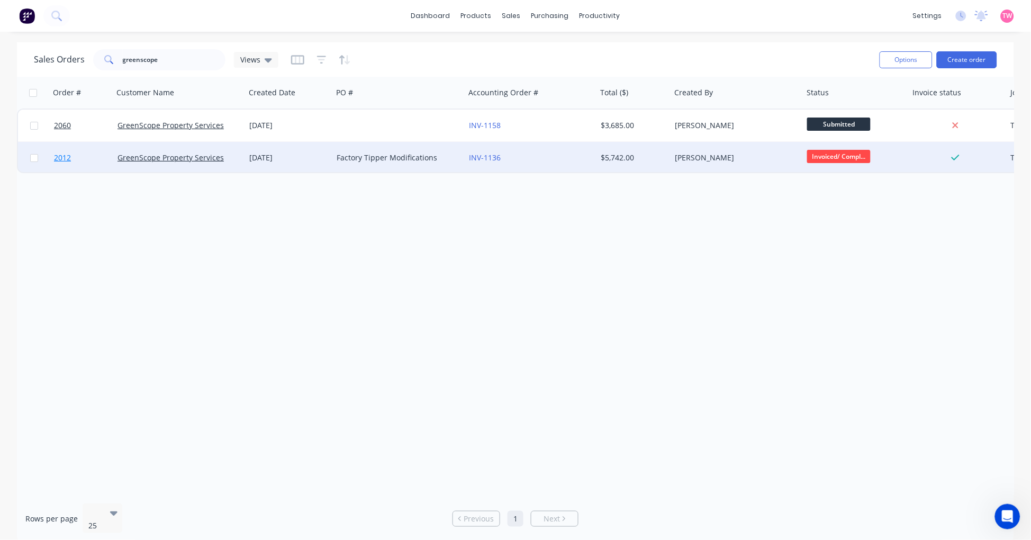
click at [88, 158] on link "2012" at bounding box center [86, 158] width 64 height 32
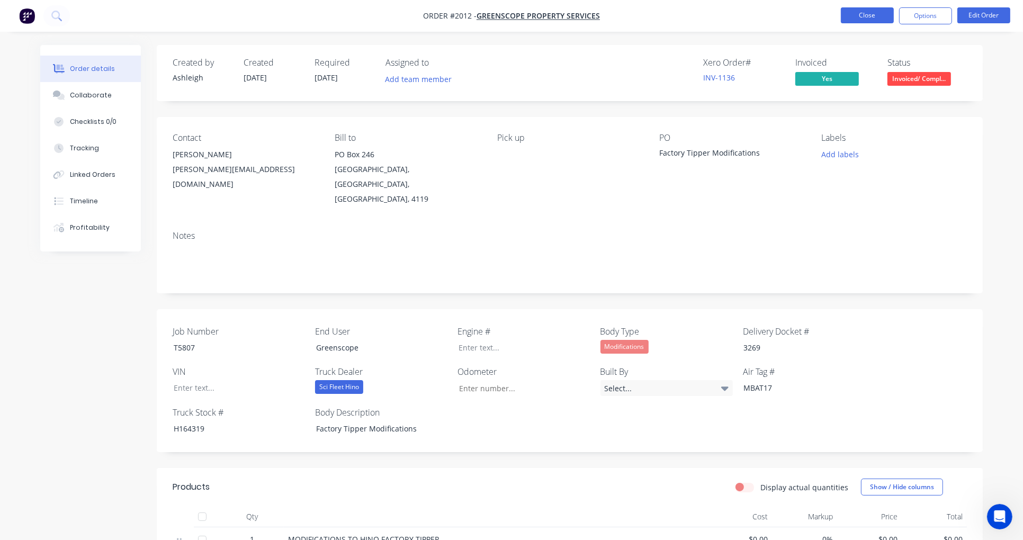
click at [860, 14] on button "Close" at bounding box center [867, 15] width 53 height 16
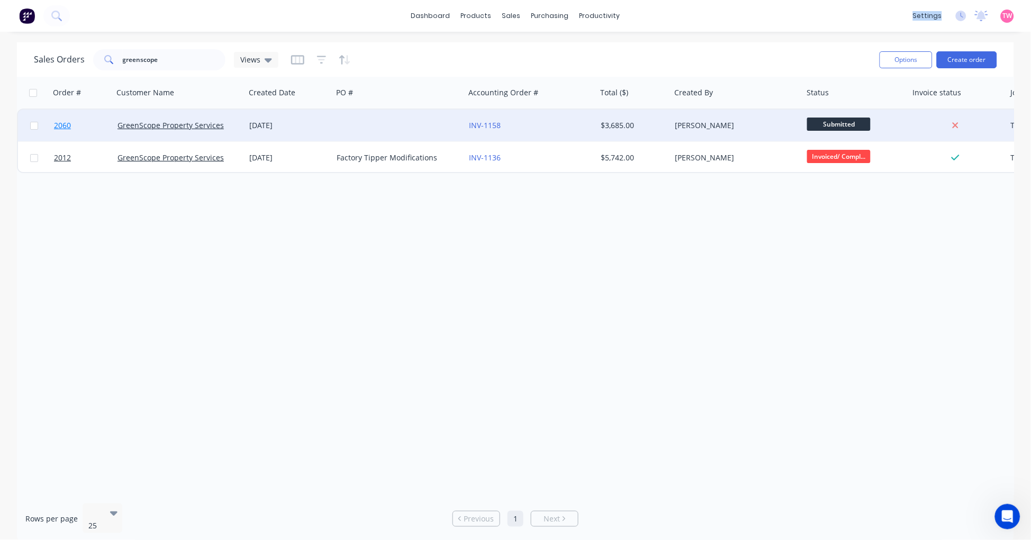
click at [92, 125] on link "2060" at bounding box center [86, 126] width 64 height 32
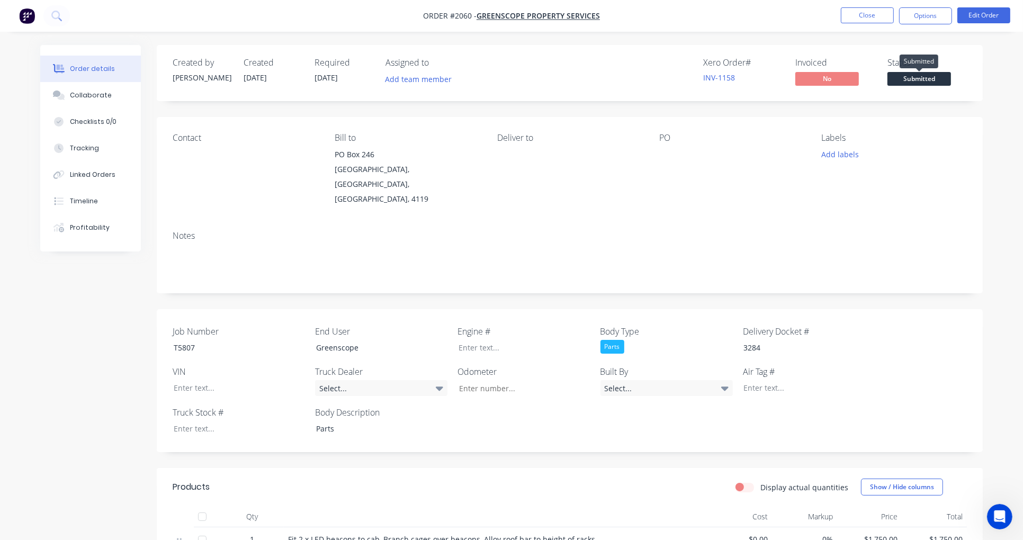
click at [911, 77] on span "Submitted" at bounding box center [919, 78] width 64 height 13
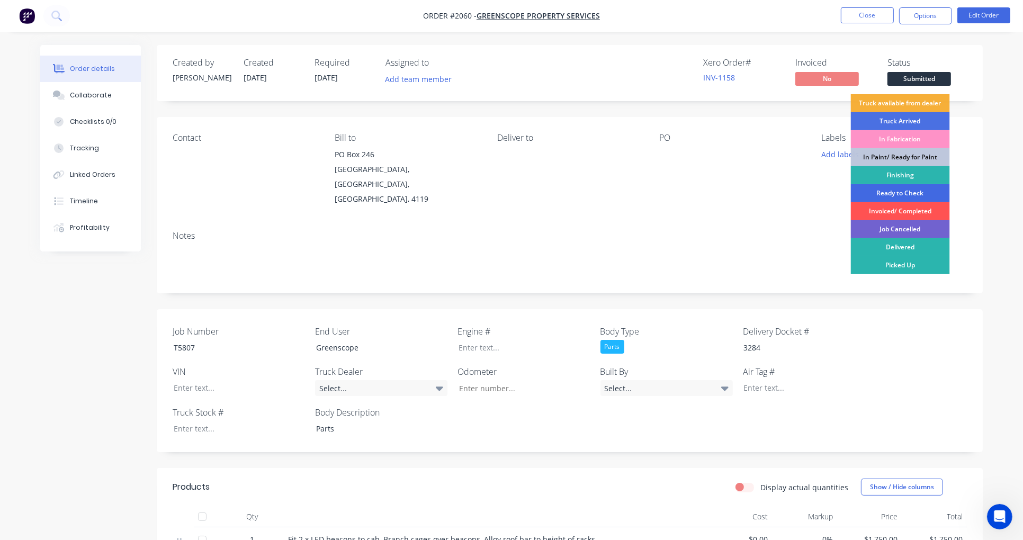
click at [913, 191] on div "Ready to Check" at bounding box center [900, 193] width 99 height 18
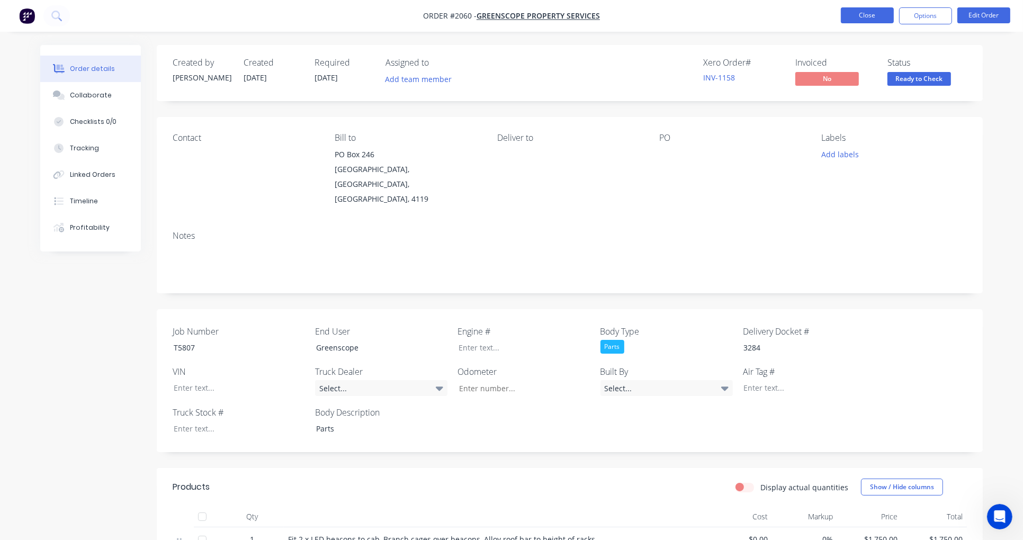
click at [870, 14] on button "Close" at bounding box center [867, 15] width 53 height 16
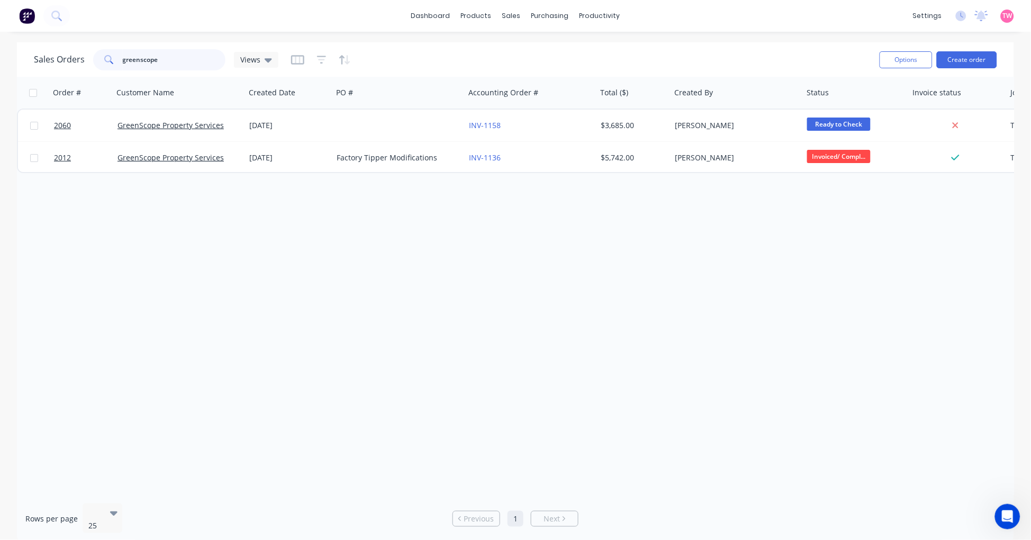
drag, startPoint x: 165, startPoint y: 59, endPoint x: 70, endPoint y: 57, distance: 94.8
click at [72, 59] on div "Sales Orders greenscope Views" at bounding box center [156, 59] width 245 height 21
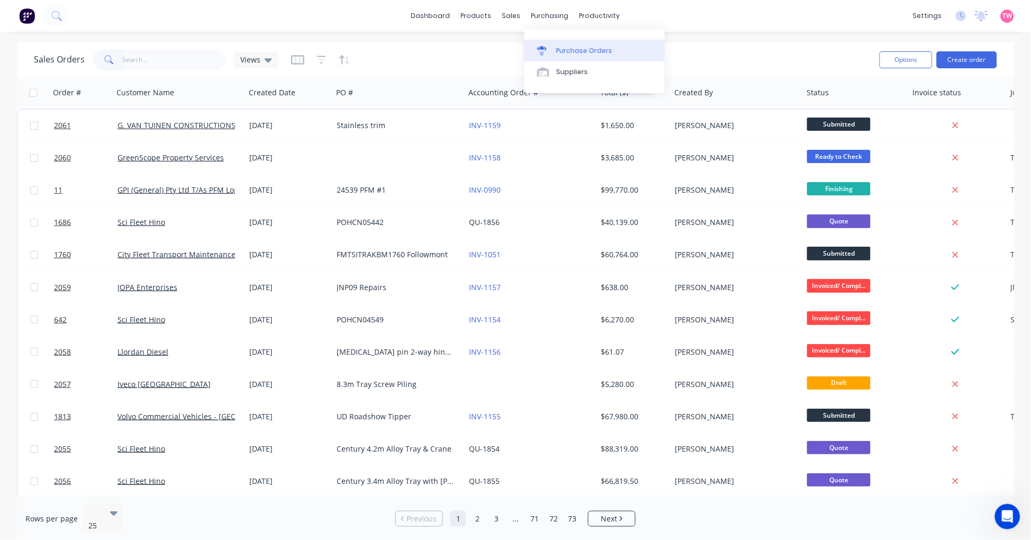
click at [574, 46] on div "Purchase Orders" at bounding box center [584, 51] width 56 height 10
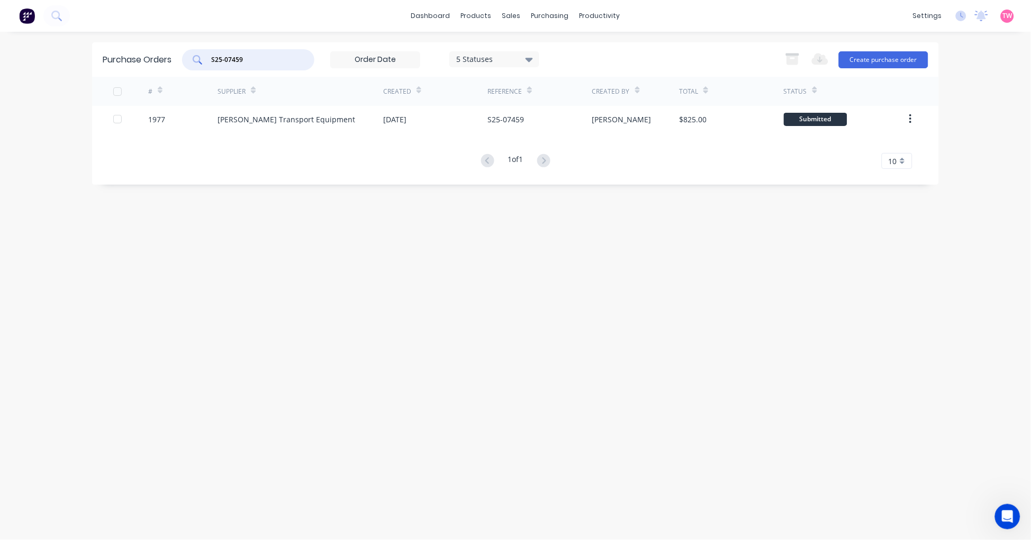
drag, startPoint x: 266, startPoint y: 60, endPoint x: 113, endPoint y: 39, distance: 154.5
click at [257, 60] on input "S25-07459" at bounding box center [254, 60] width 88 height 11
type input "S"
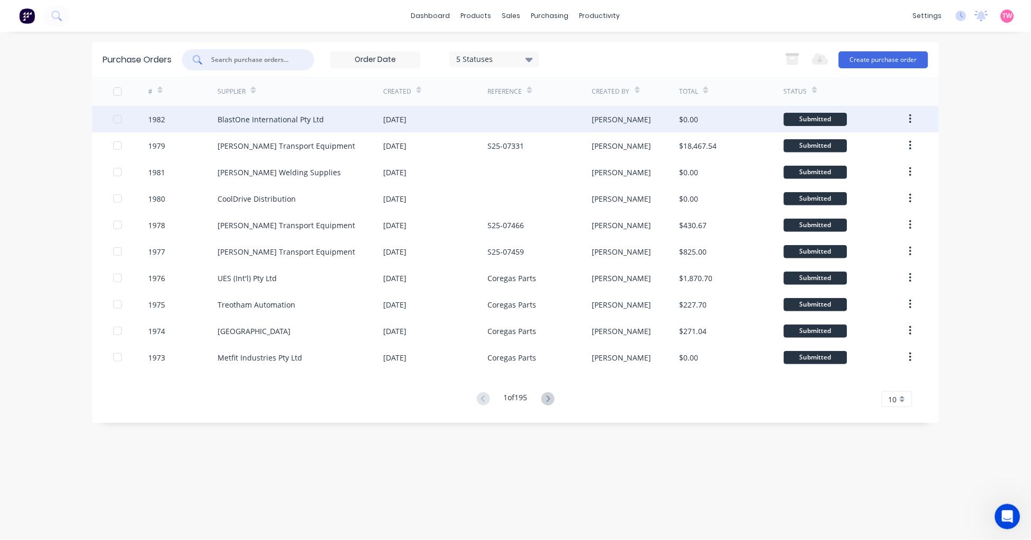
click at [277, 119] on div "BlastOne International Pty Ltd" at bounding box center [271, 119] width 106 height 11
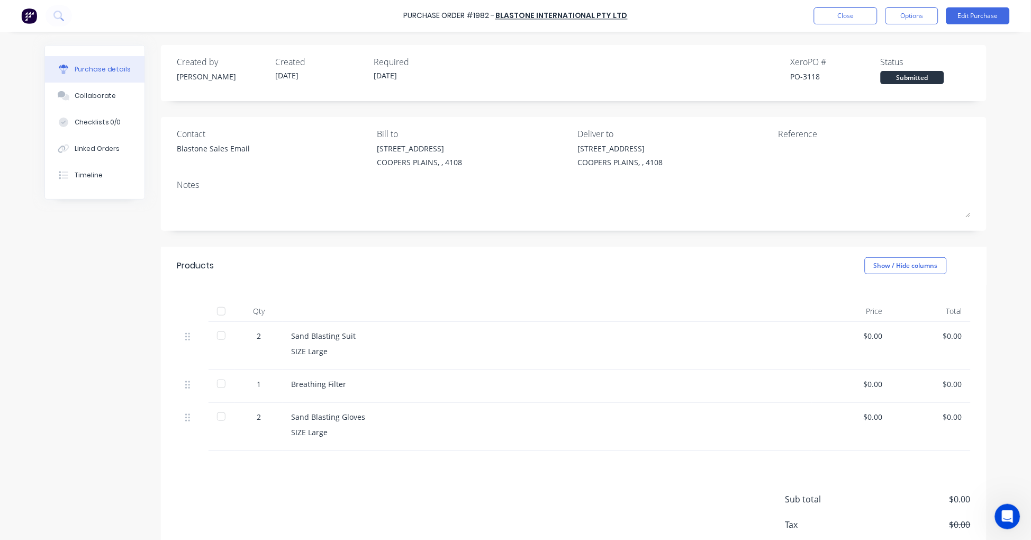
click at [347, 384] on div "Breathing Filter" at bounding box center [547, 384] width 512 height 11
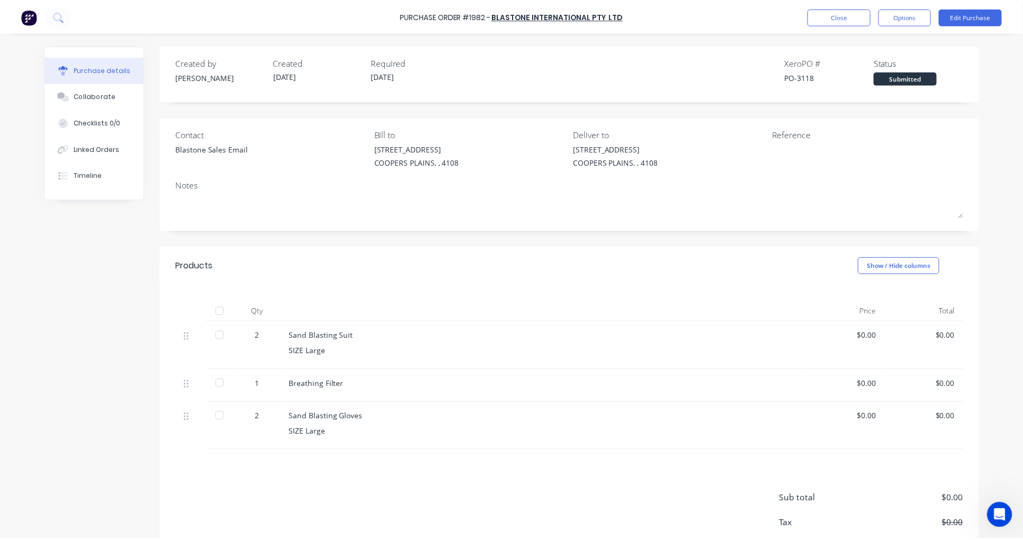
scroll to position [93, 0]
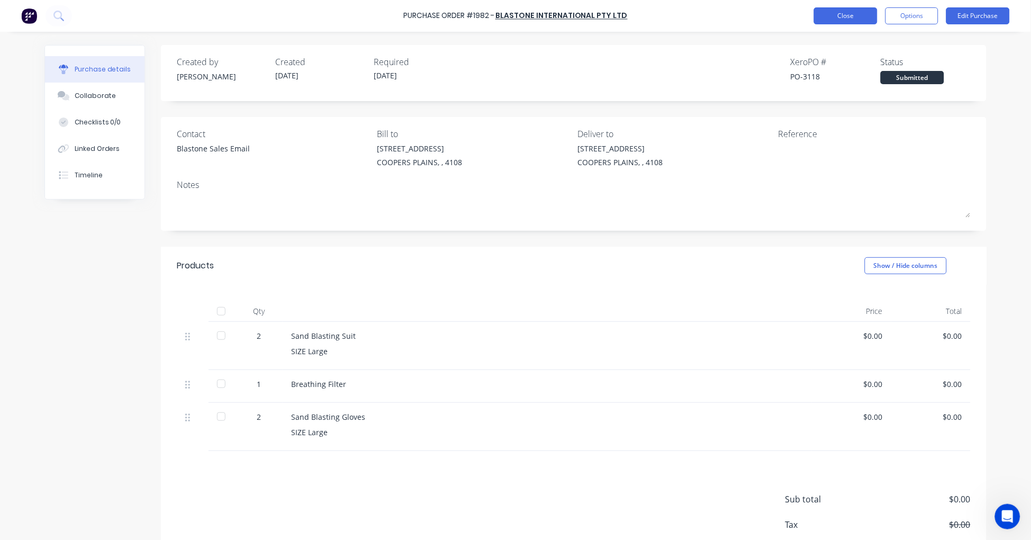
click at [838, 12] on button "Close" at bounding box center [846, 15] width 64 height 17
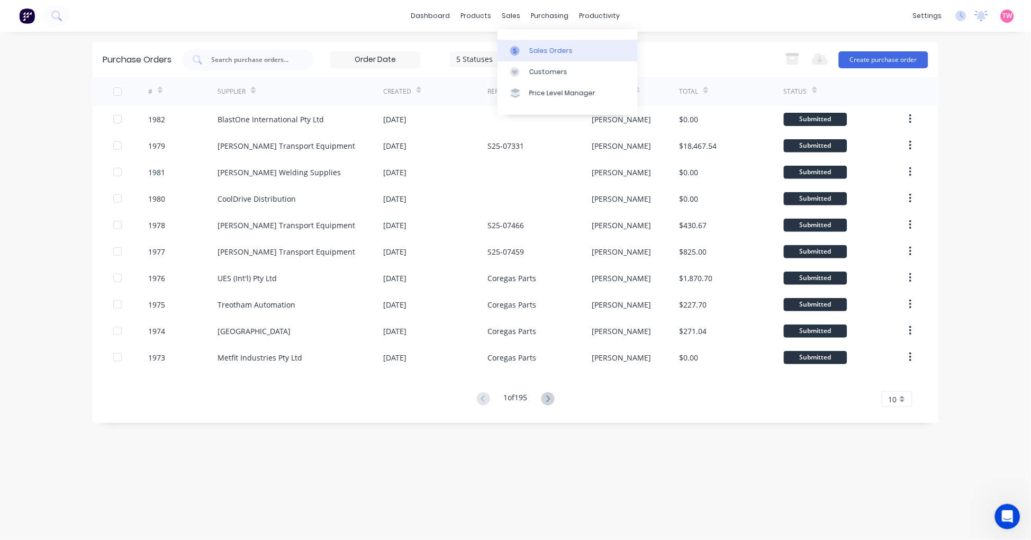
click at [542, 52] on div "Sales Orders" at bounding box center [550, 51] width 43 height 10
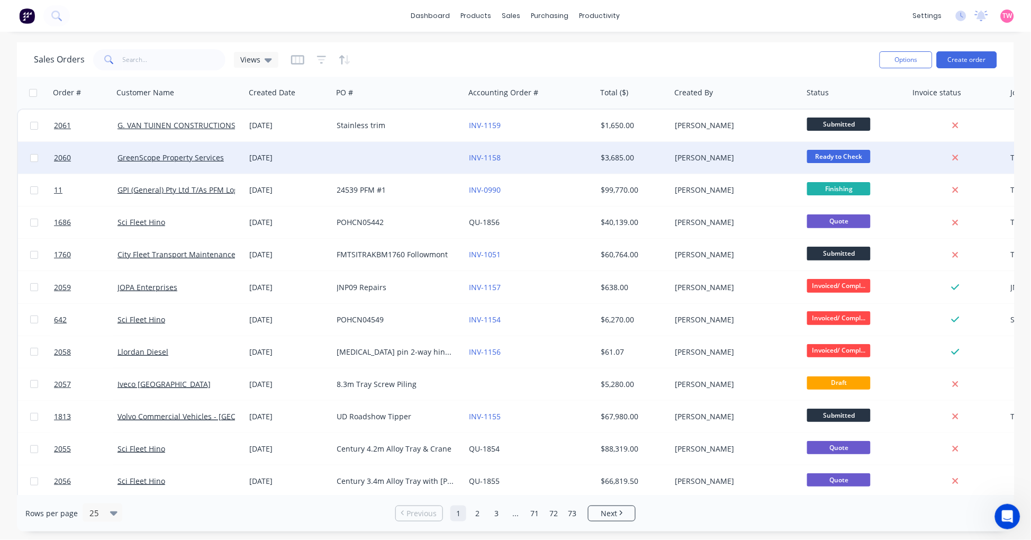
click at [367, 151] on div at bounding box center [399, 158] width 132 height 32
